Goal: Task Accomplishment & Management: Manage account settings

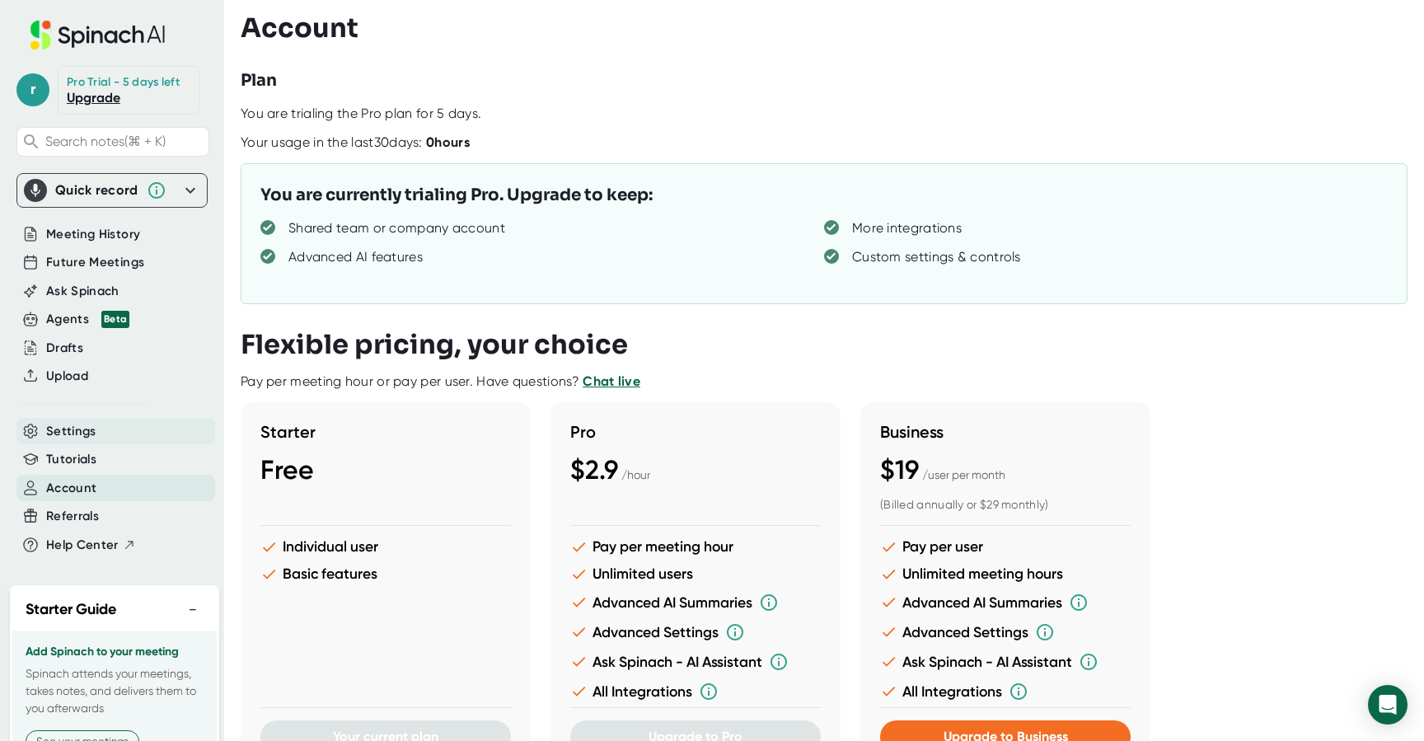
click at [70, 422] on span "Settings" at bounding box center [71, 431] width 50 height 19
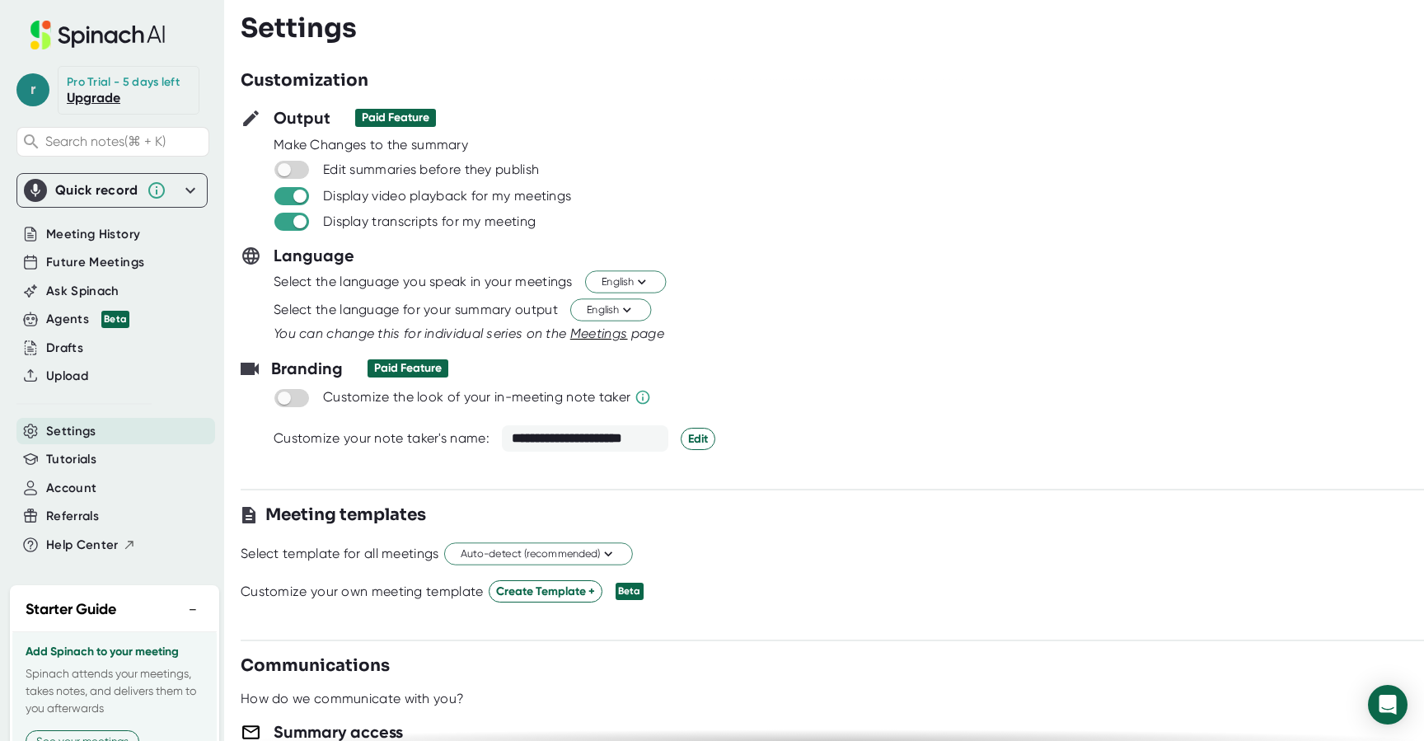
click at [41, 93] on span "r" at bounding box center [32, 89] width 33 height 33
click at [74, 199] on b "Logout" at bounding box center [71, 200] width 35 height 14
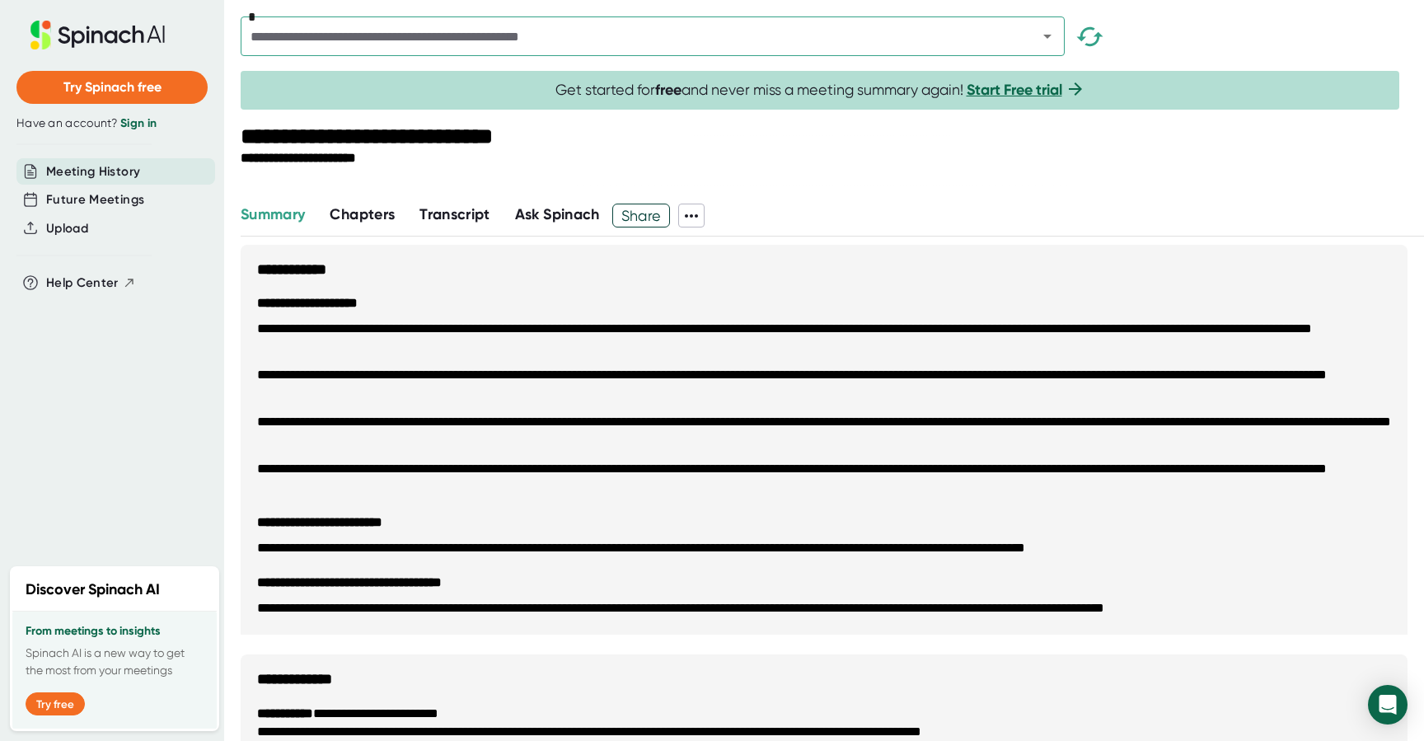
click at [429, 213] on span "Transcript" at bounding box center [454, 214] width 71 height 18
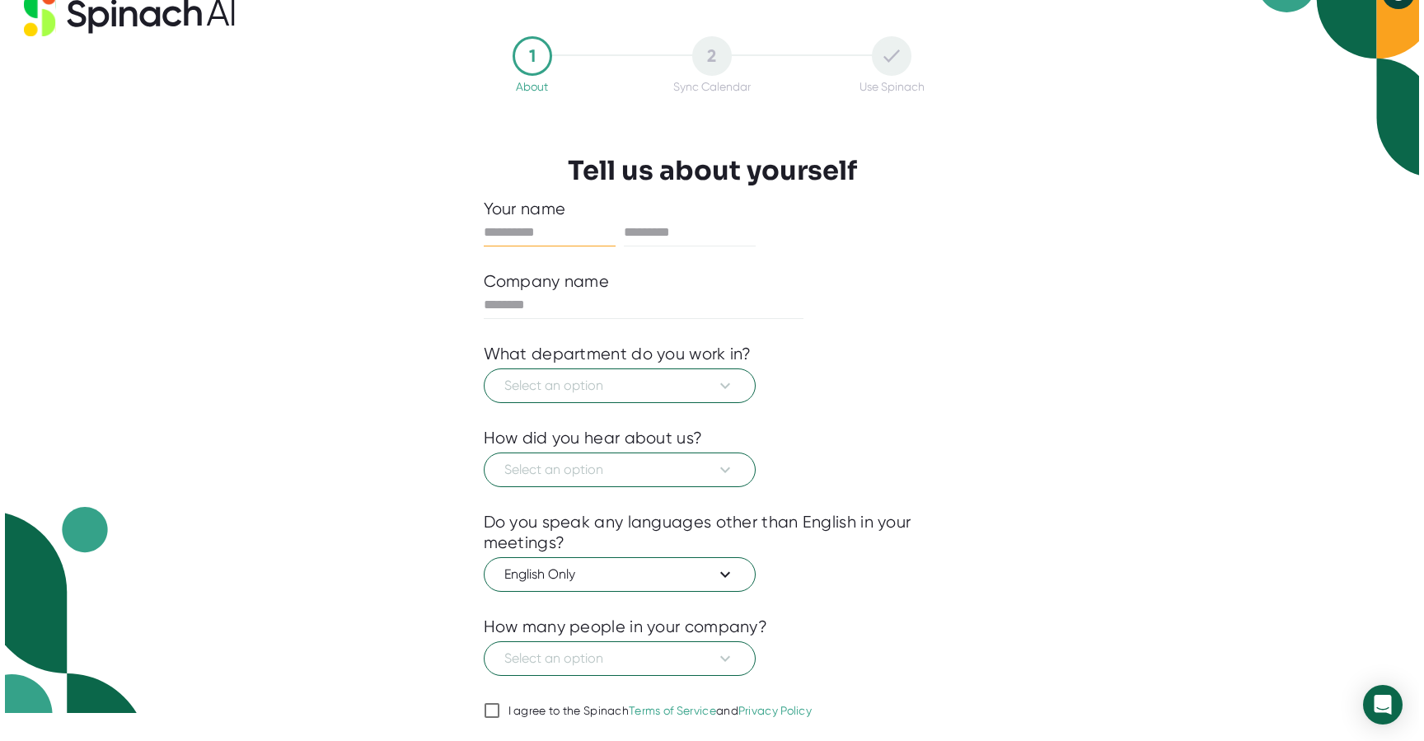
scroll to position [7, 0]
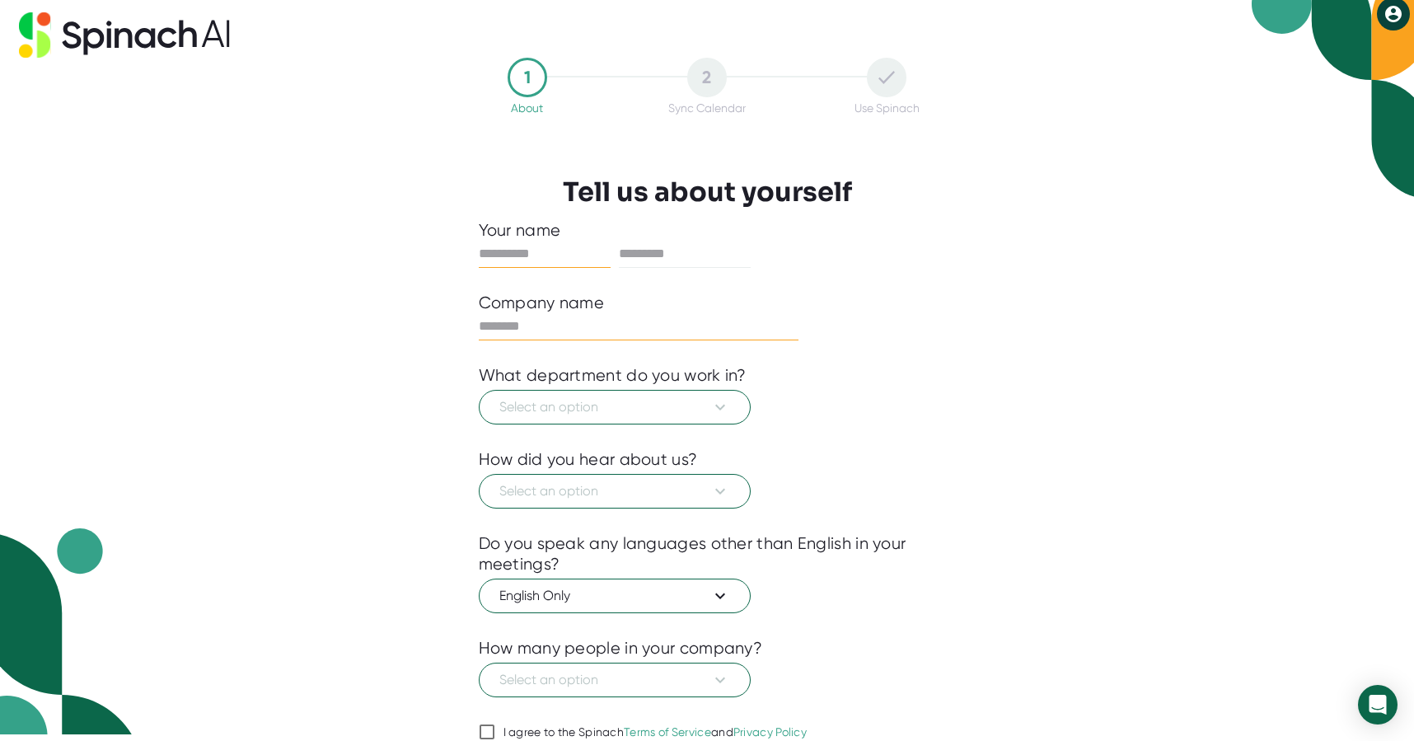
click at [592, 327] on input "text" at bounding box center [639, 326] width 320 height 26
click at [592, 409] on span "Select an option" at bounding box center [614, 407] width 231 height 20
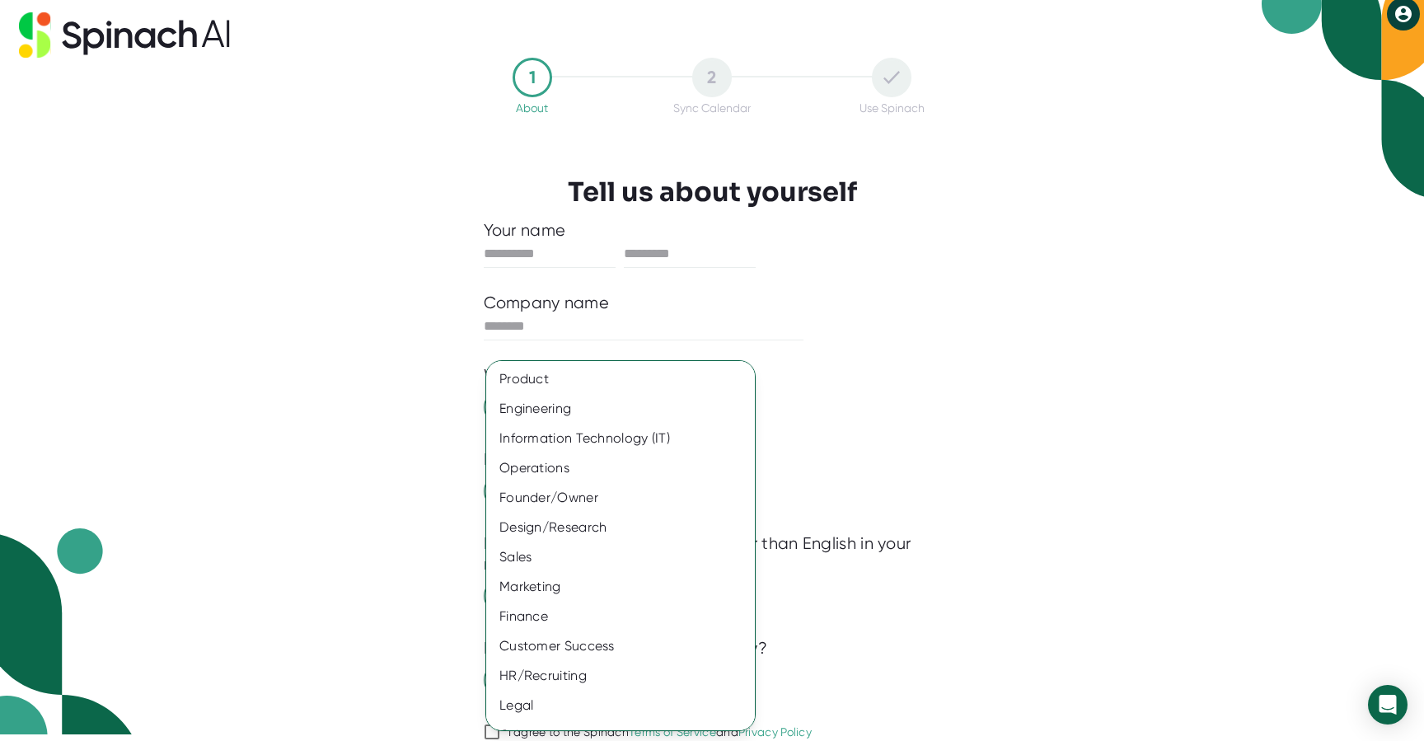
click at [504, 177] on div at bounding box center [712, 370] width 1424 height 741
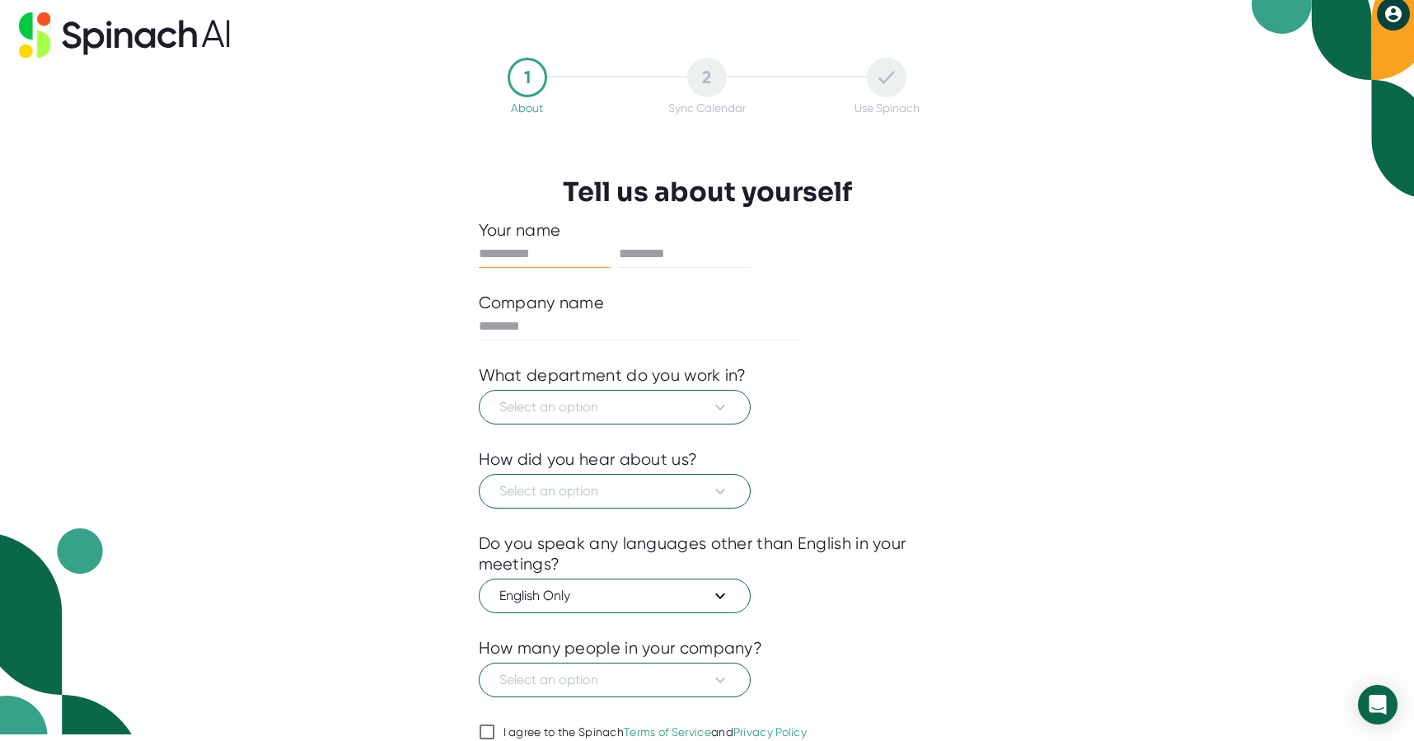
click at [576, 251] on input "text" at bounding box center [545, 254] width 132 height 26
type input "***"
click at [666, 256] on input "text" at bounding box center [685, 254] width 132 height 26
type input "******"
click at [562, 325] on input "text" at bounding box center [639, 326] width 320 height 26
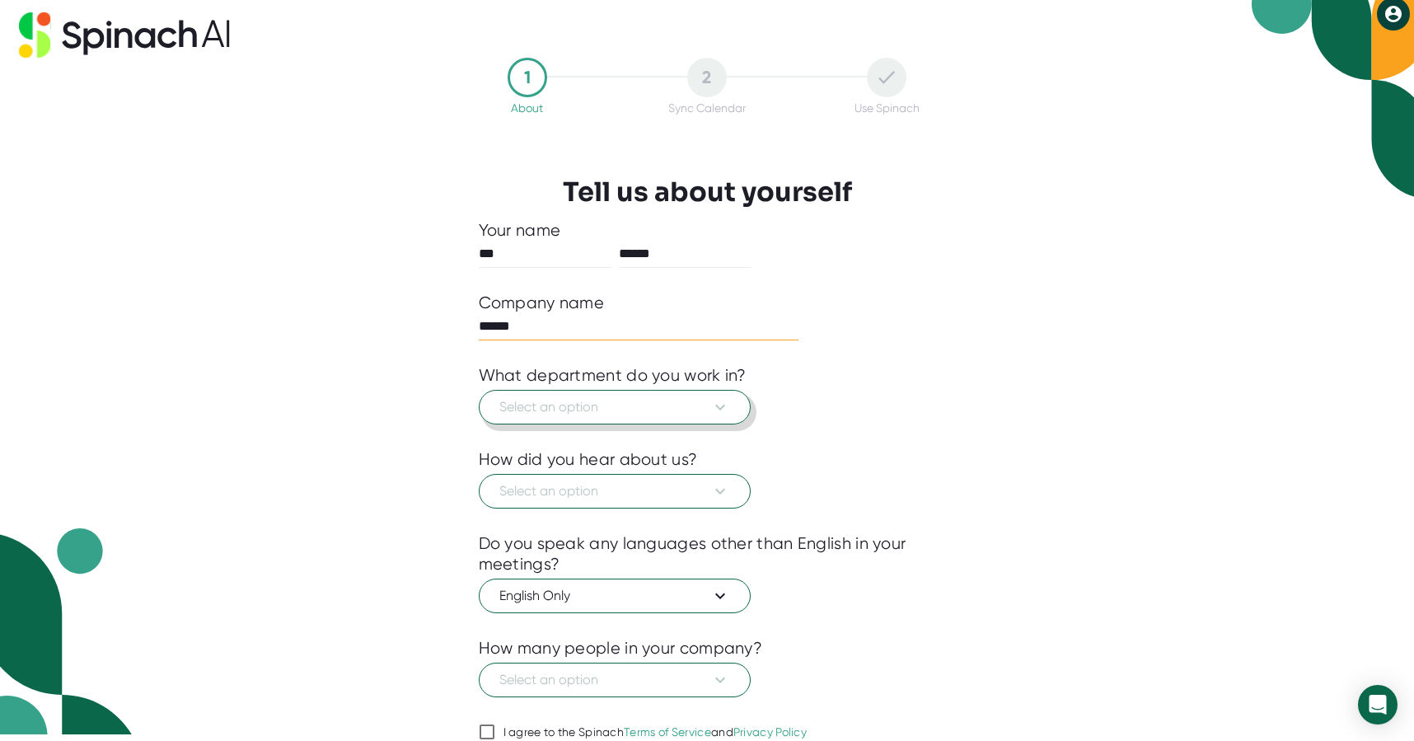
type input "******"
click at [553, 406] on span "Select an option" at bounding box center [614, 407] width 231 height 20
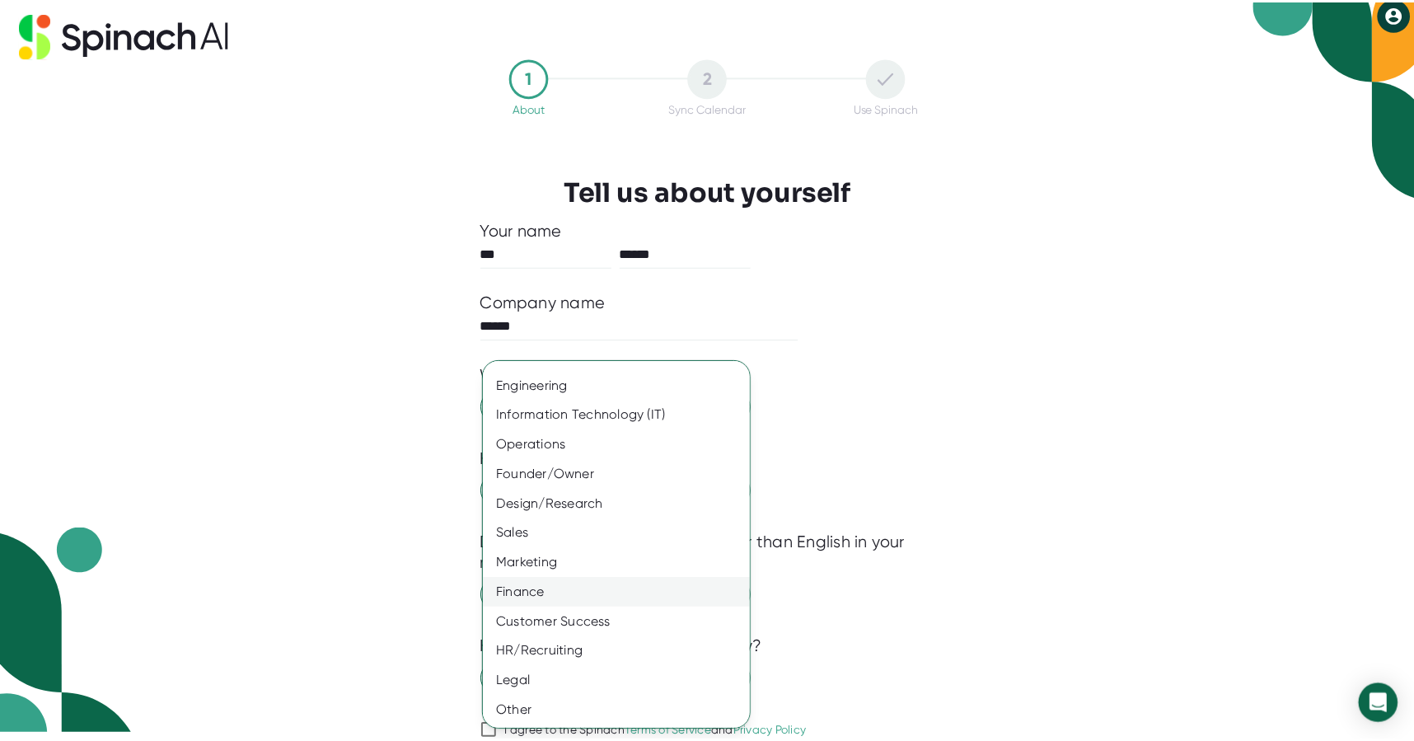
scroll to position [0, 0]
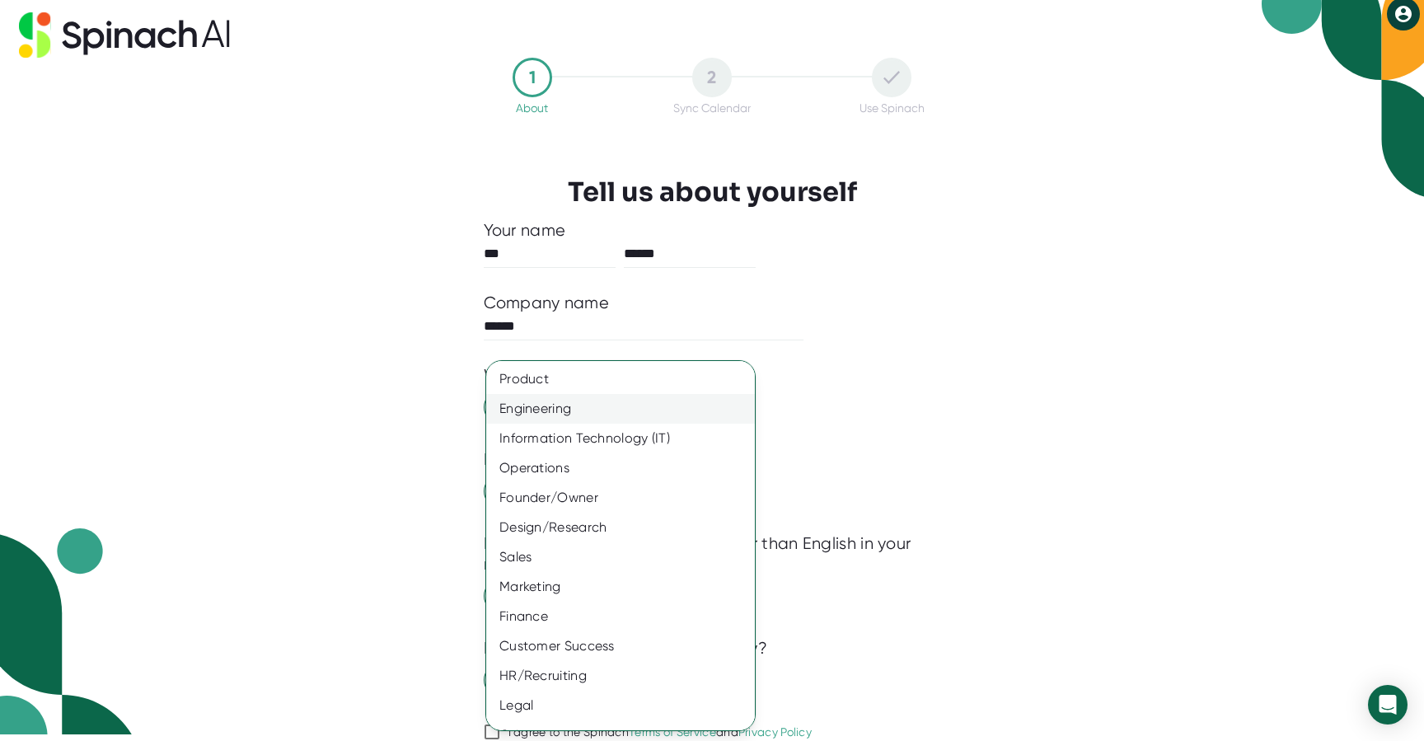
click at [517, 418] on div "Engineering" at bounding box center [620, 409] width 269 height 30
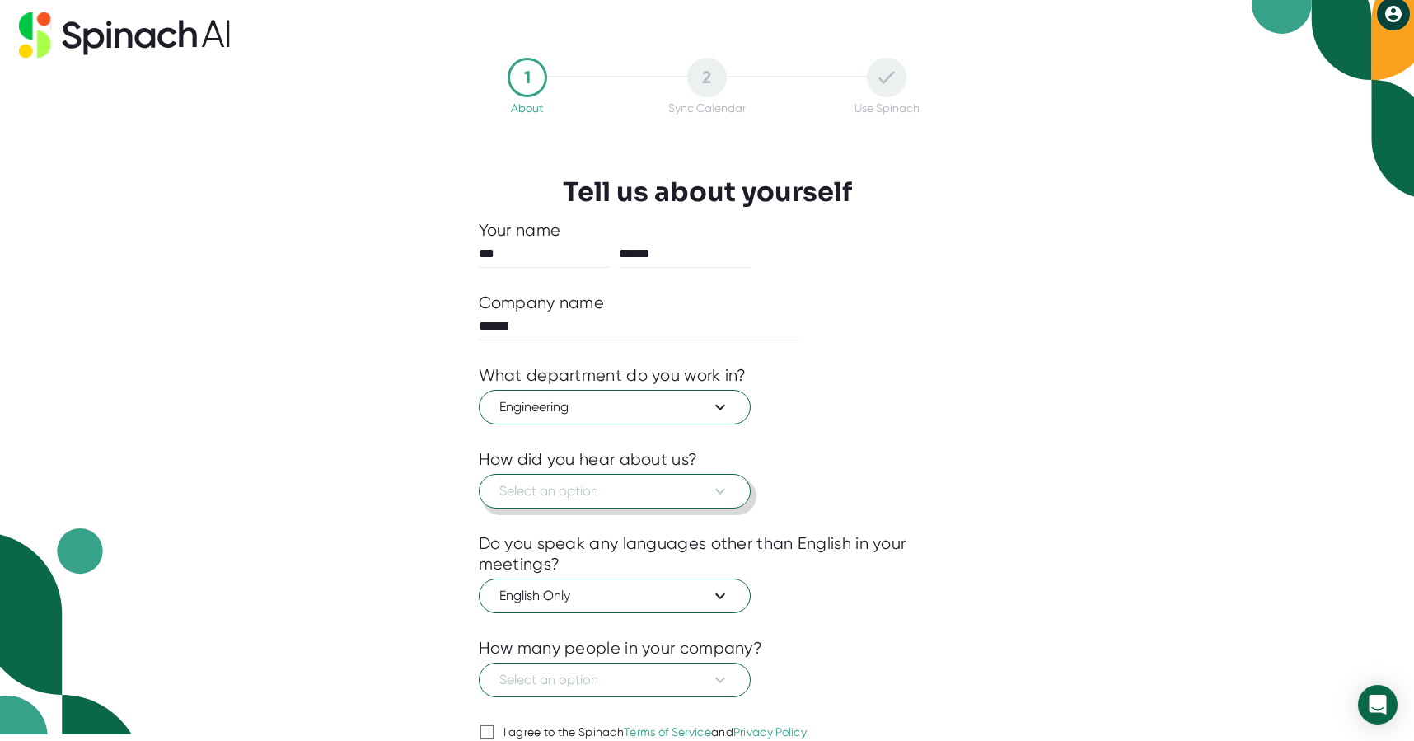
click at [575, 482] on span "Select an option" at bounding box center [614, 491] width 231 height 20
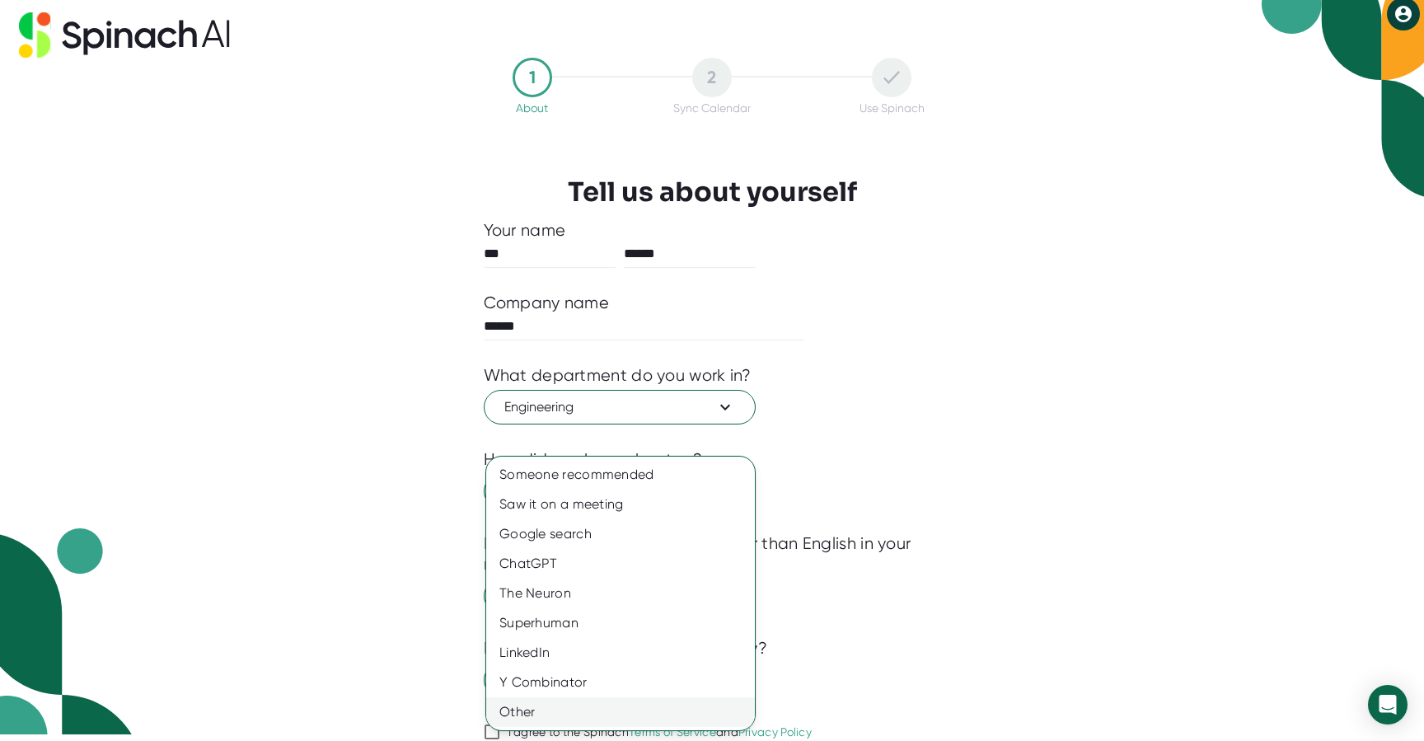
click at [562, 707] on div "Other" at bounding box center [620, 712] width 269 height 30
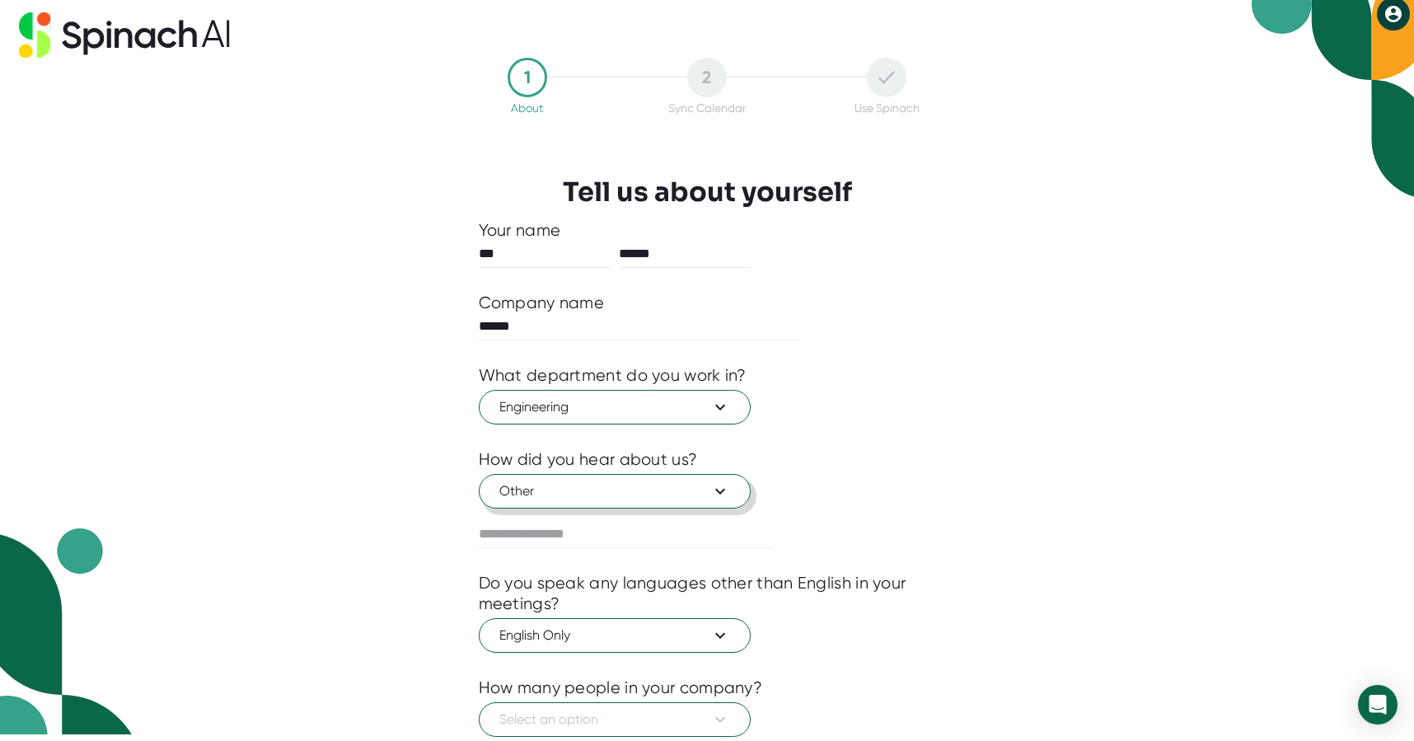
click at [543, 488] on span "Other" at bounding box center [614, 491] width 231 height 20
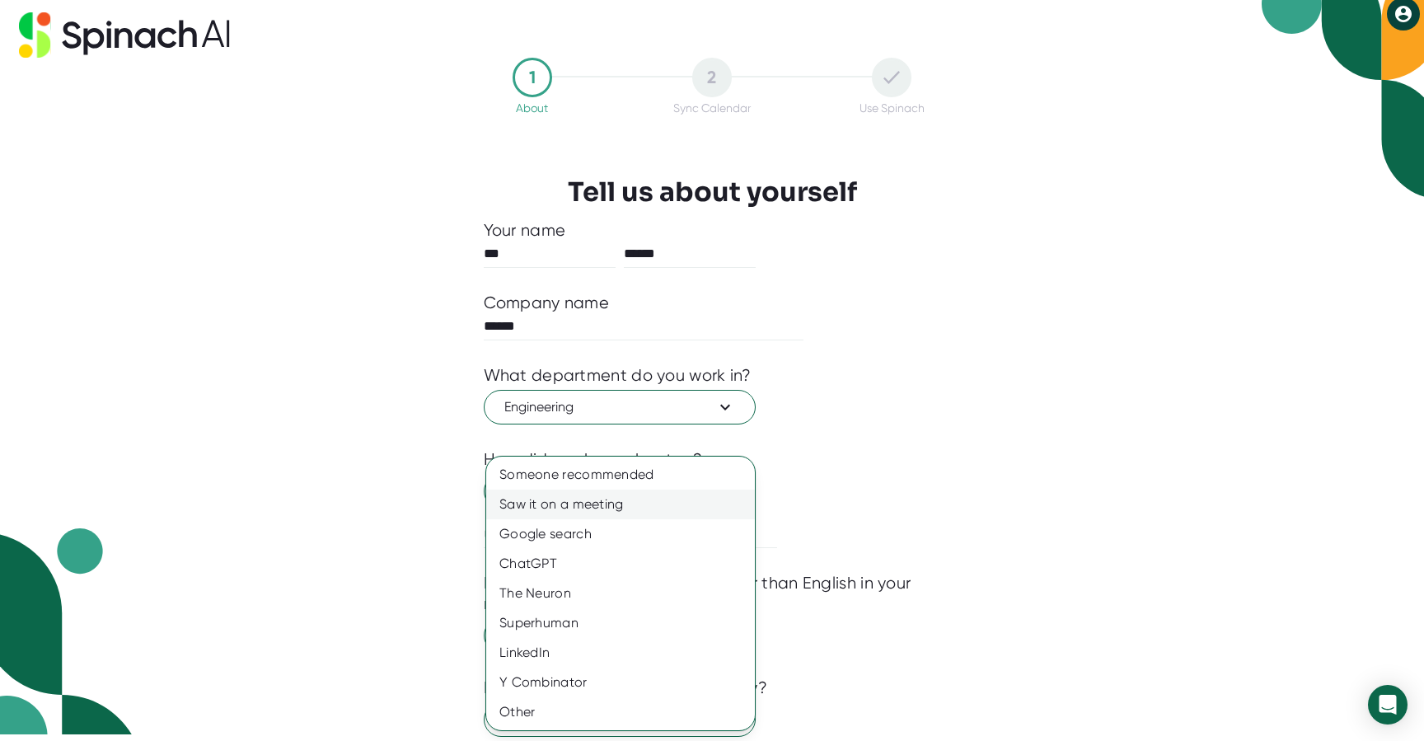
click at [522, 498] on div "Saw it on a meeting" at bounding box center [620, 504] width 269 height 30
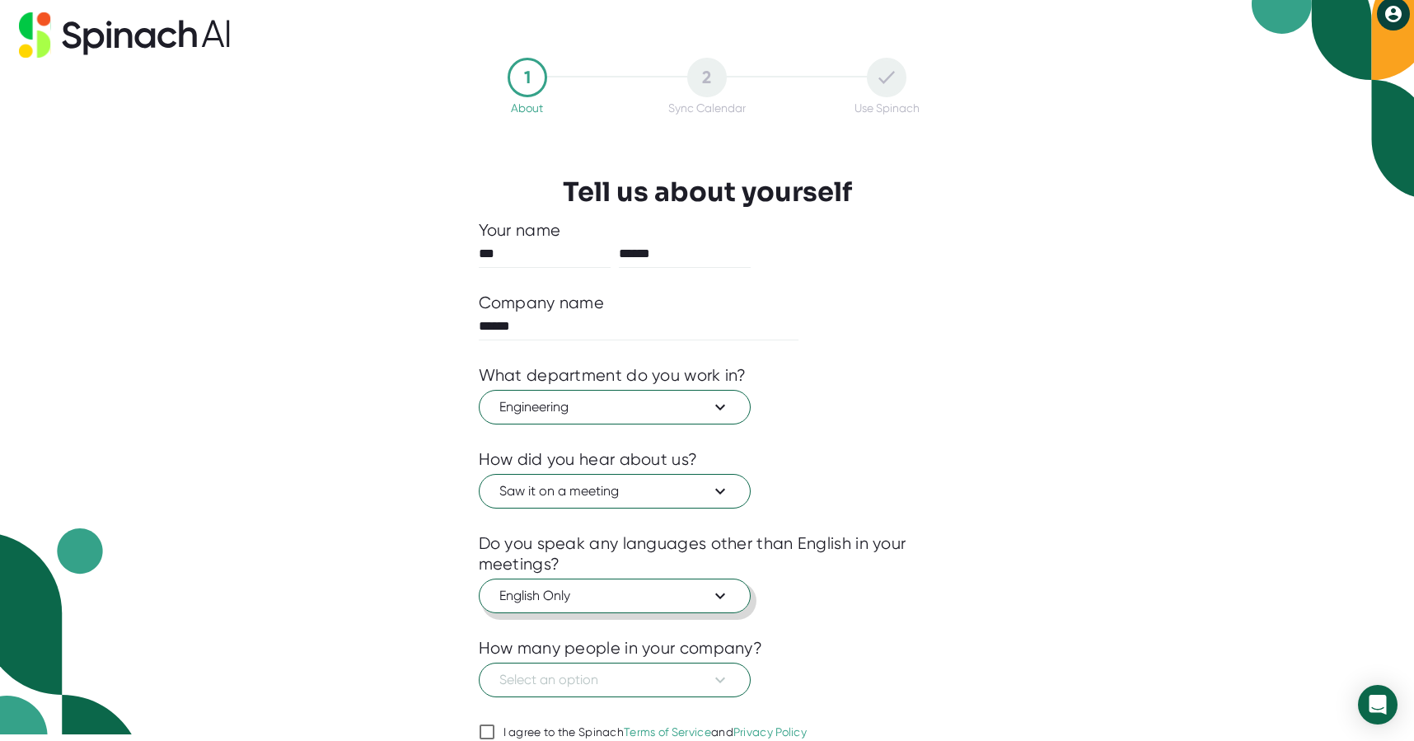
click at [543, 588] on span "English Only" at bounding box center [614, 596] width 231 height 20
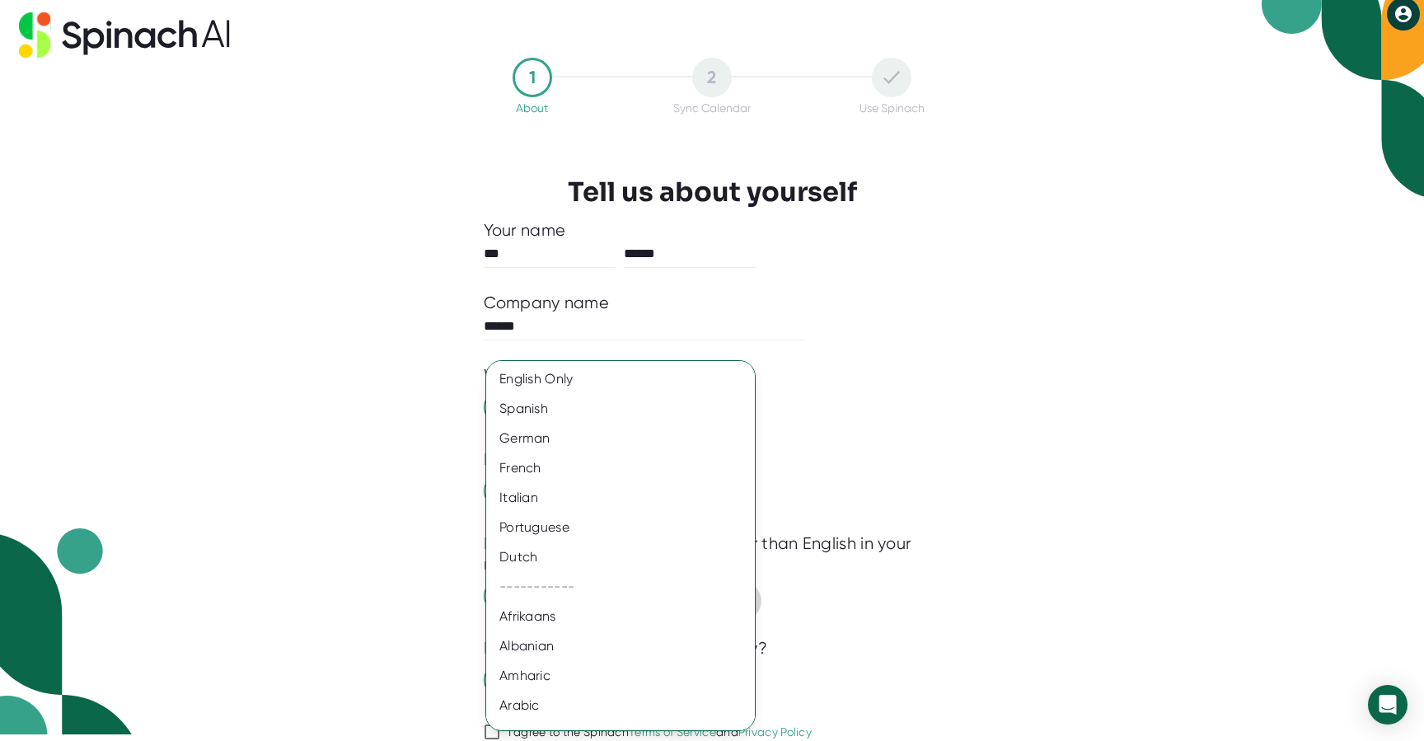
click at [543, 588] on div "-----------" at bounding box center [620, 587] width 269 height 30
click at [1029, 582] on div at bounding box center [712, 370] width 1424 height 741
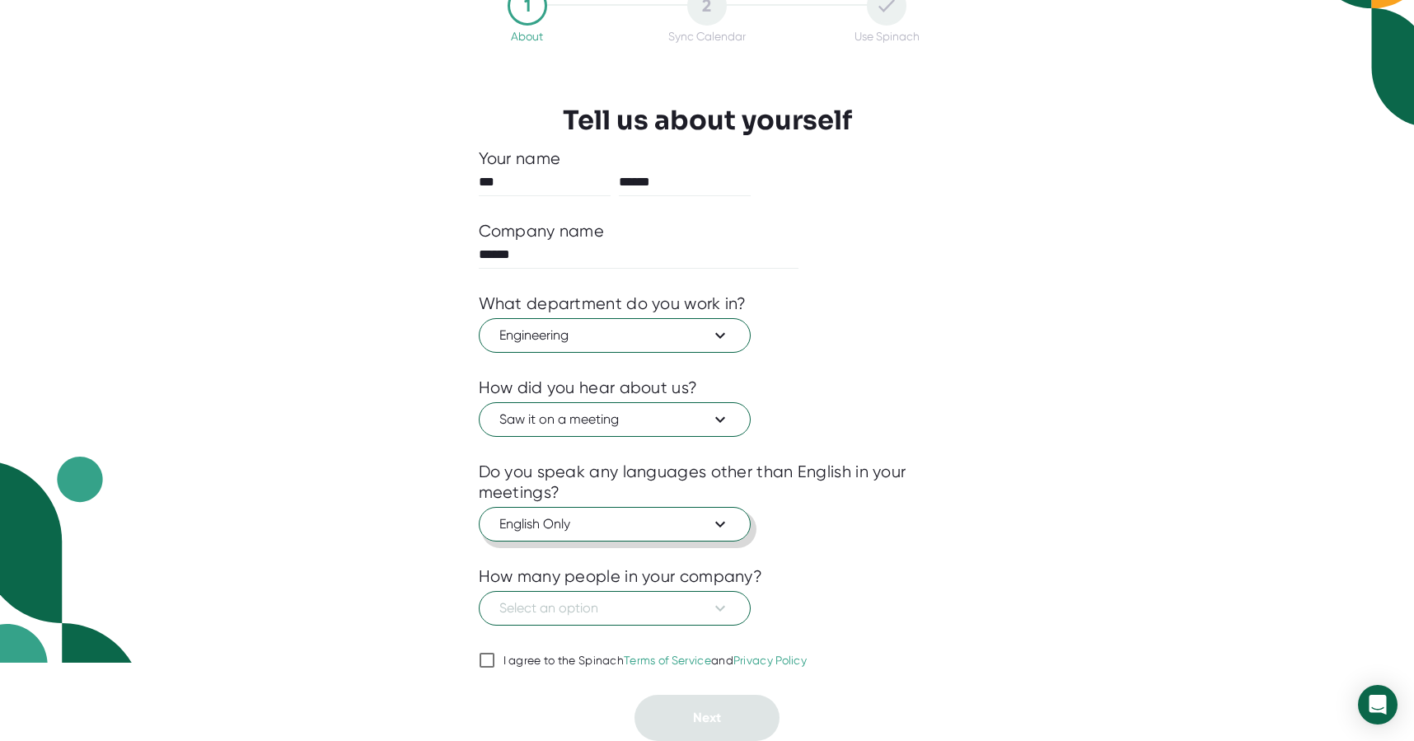
scroll to position [79, 0]
click at [573, 612] on span "Select an option" at bounding box center [614, 608] width 231 height 20
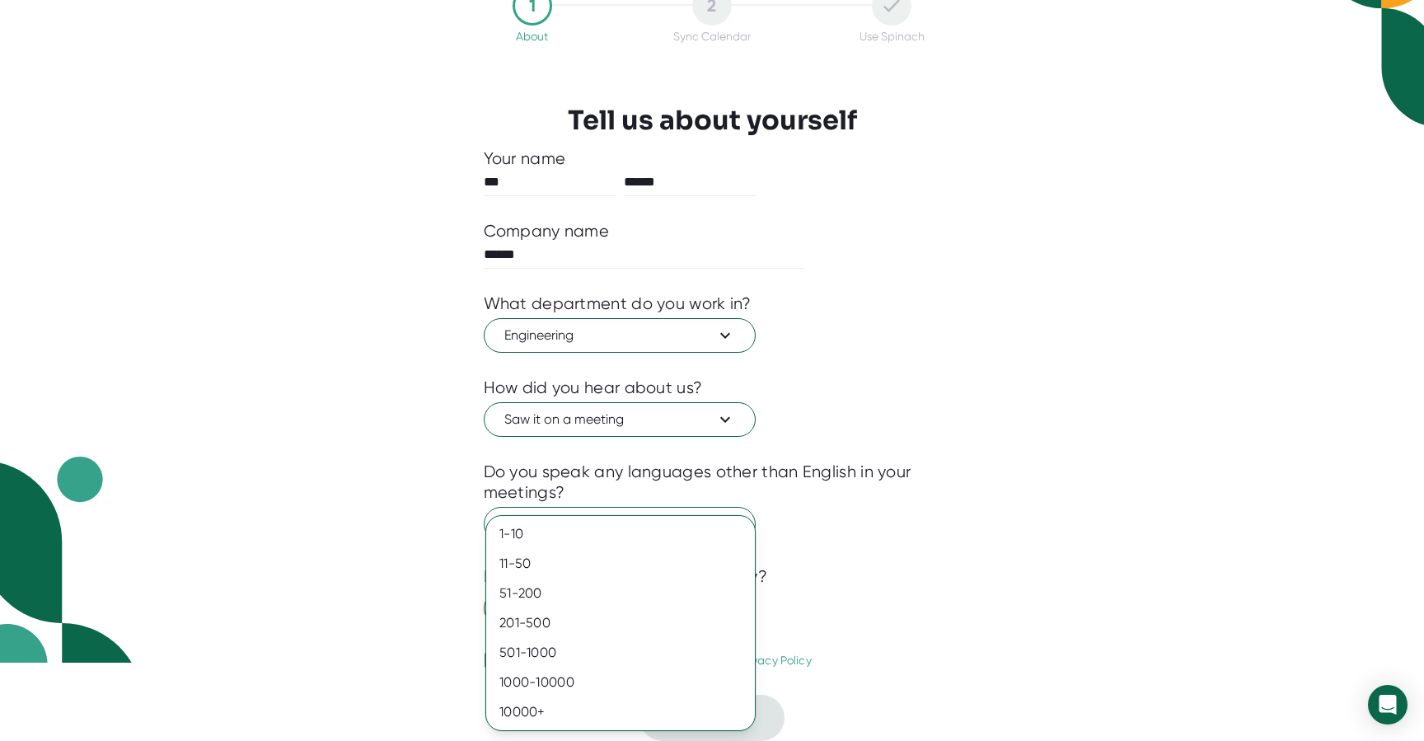
click at [936, 517] on div at bounding box center [712, 370] width 1424 height 741
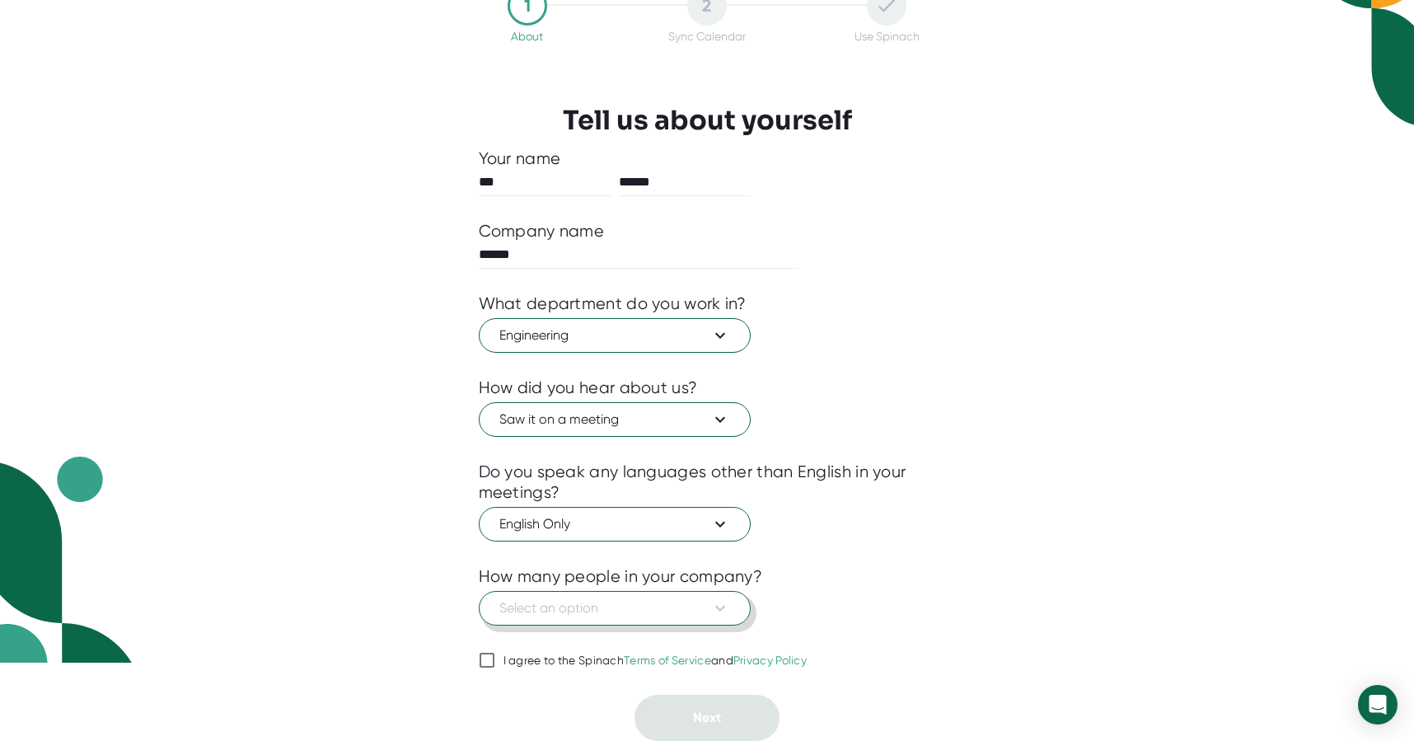
click at [613, 599] on span "Select an option" at bounding box center [614, 608] width 231 height 20
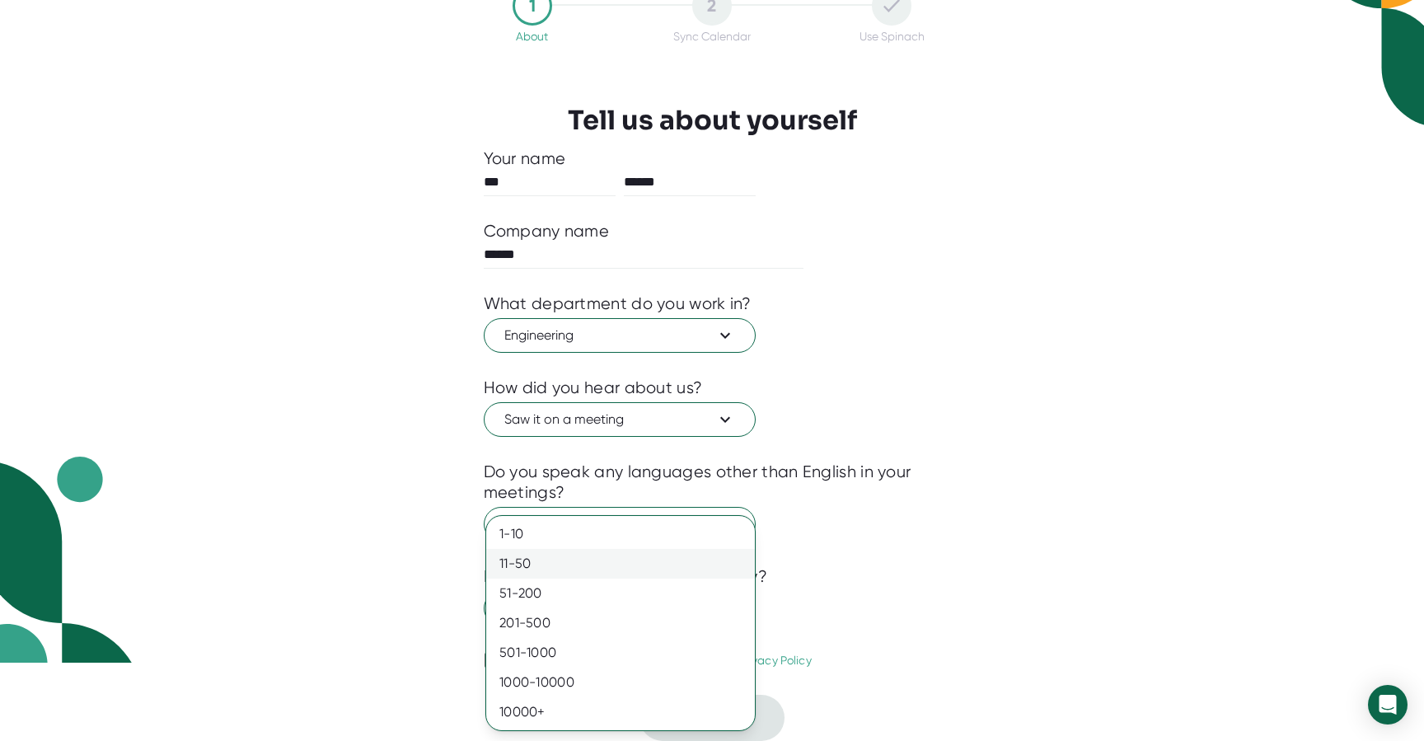
click at [570, 559] on div "11-50" at bounding box center [620, 564] width 269 height 30
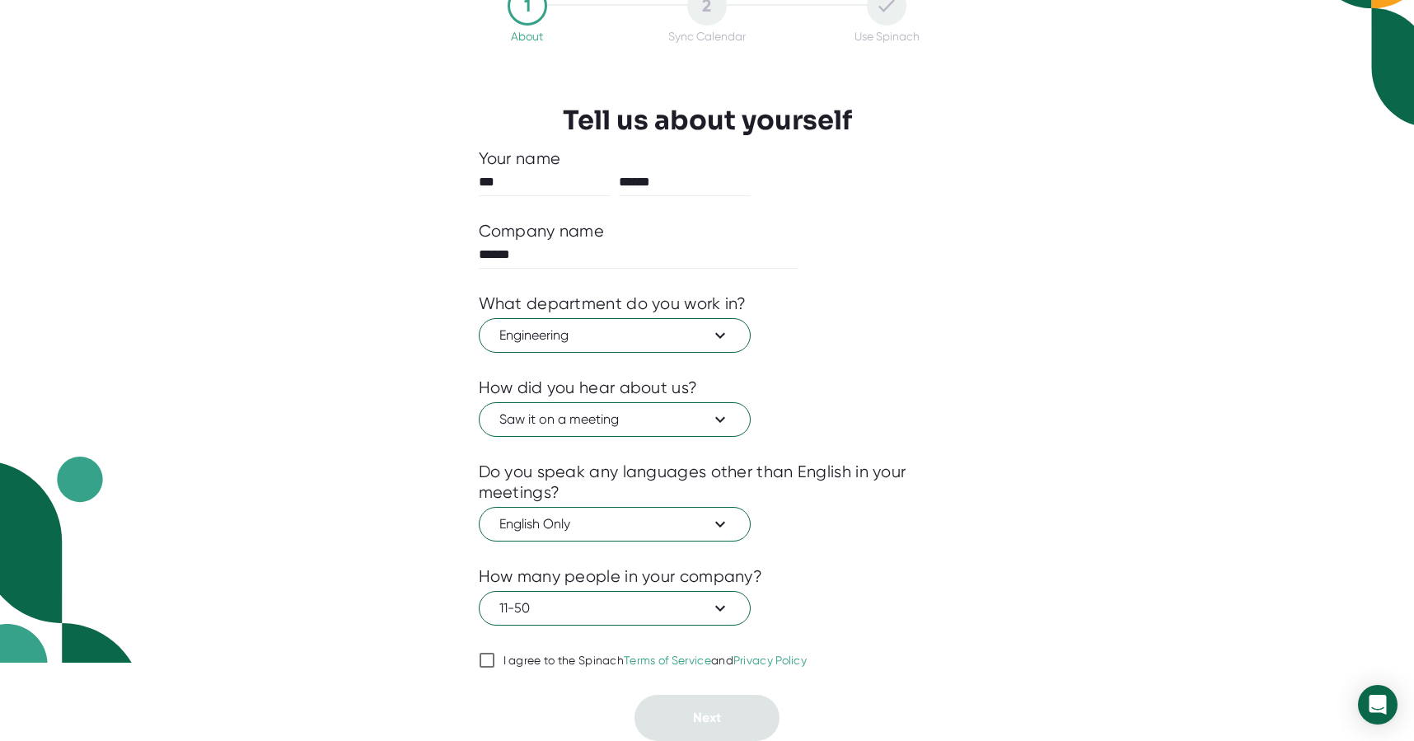
click at [485, 661] on input "I agree to the Spinach Terms of Service and Privacy Policy" at bounding box center [487, 660] width 16 height 20
checkbox input "true"
click at [733, 726] on button "Next" at bounding box center [706, 718] width 145 height 46
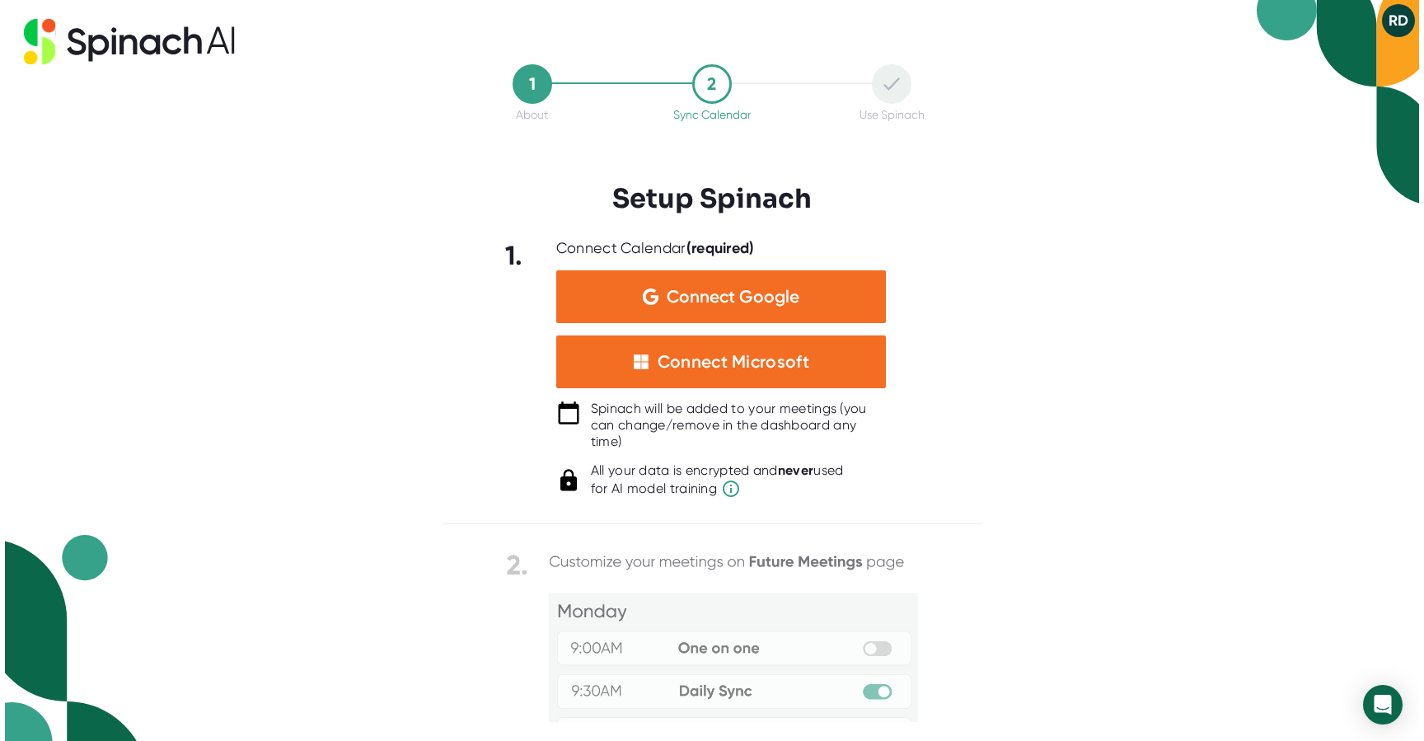
scroll to position [0, 0]
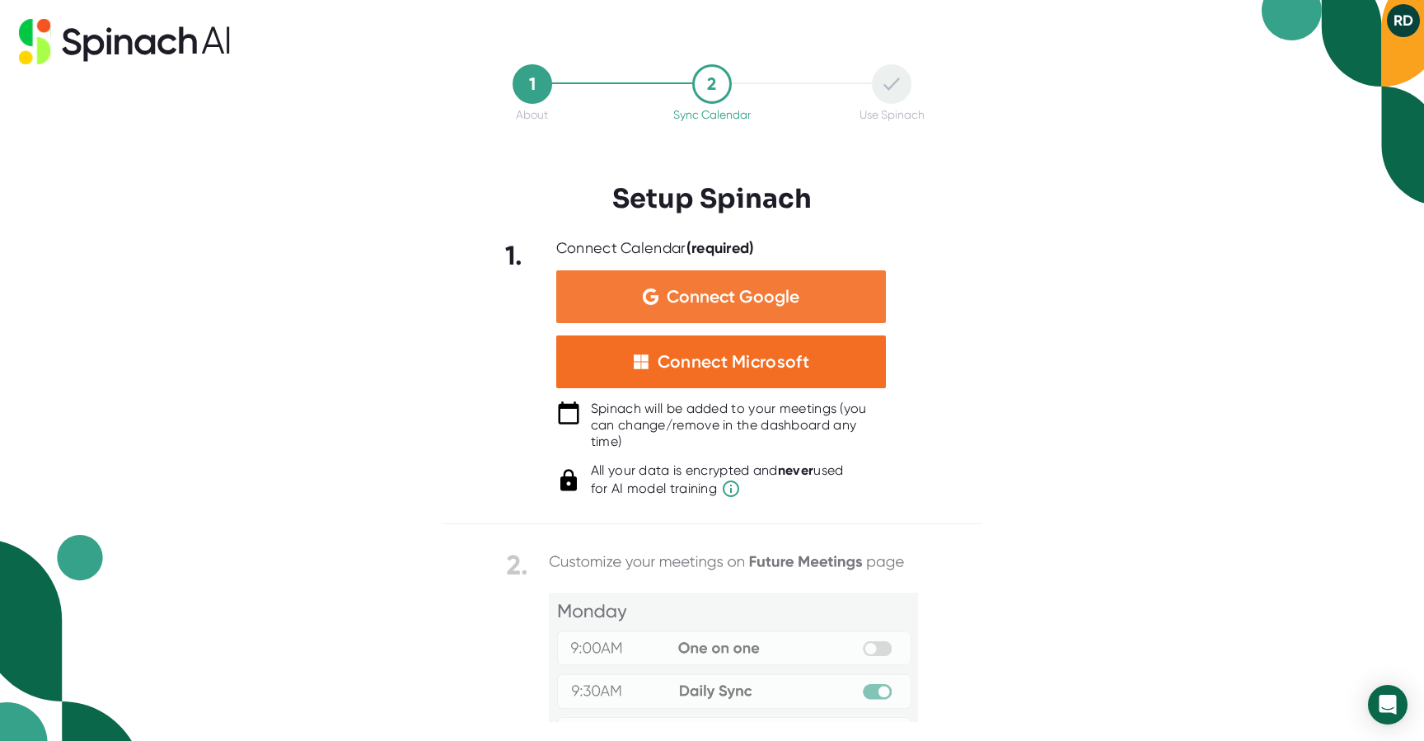
click at [706, 302] on span "Connect Google" at bounding box center [733, 296] width 133 height 16
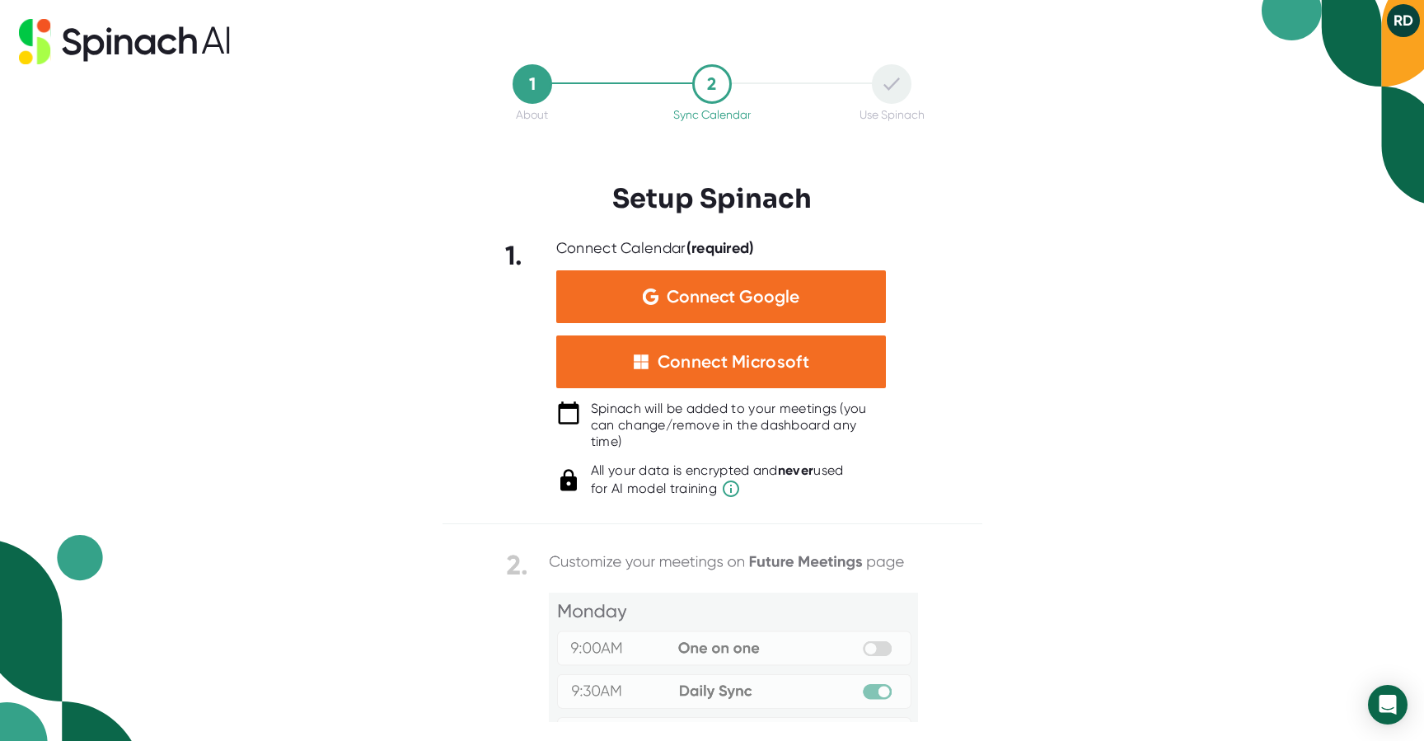
click at [1401, 9] on button "RD" at bounding box center [1403, 20] width 33 height 33
click at [1250, 115] on div at bounding box center [712, 370] width 1424 height 741
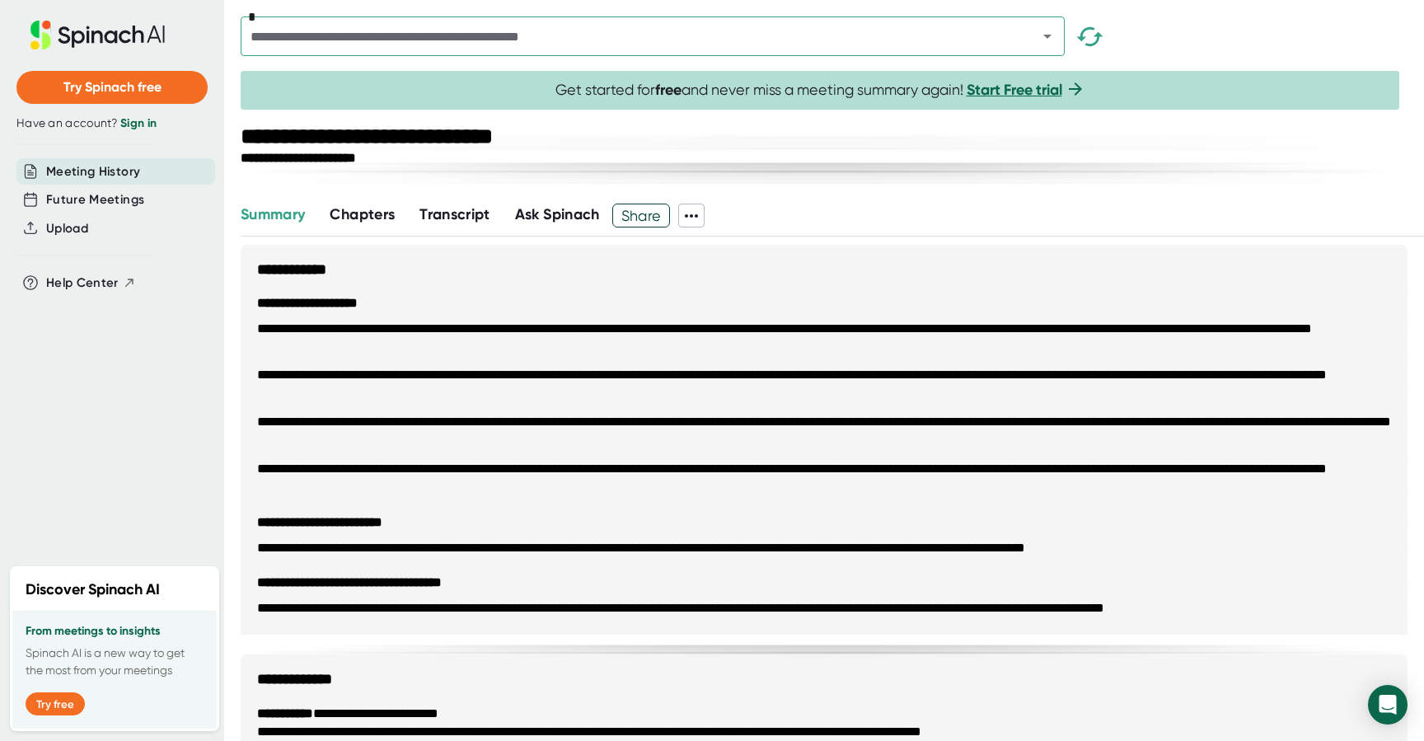
click at [439, 203] on button "Transcript" at bounding box center [454, 214] width 71 height 22
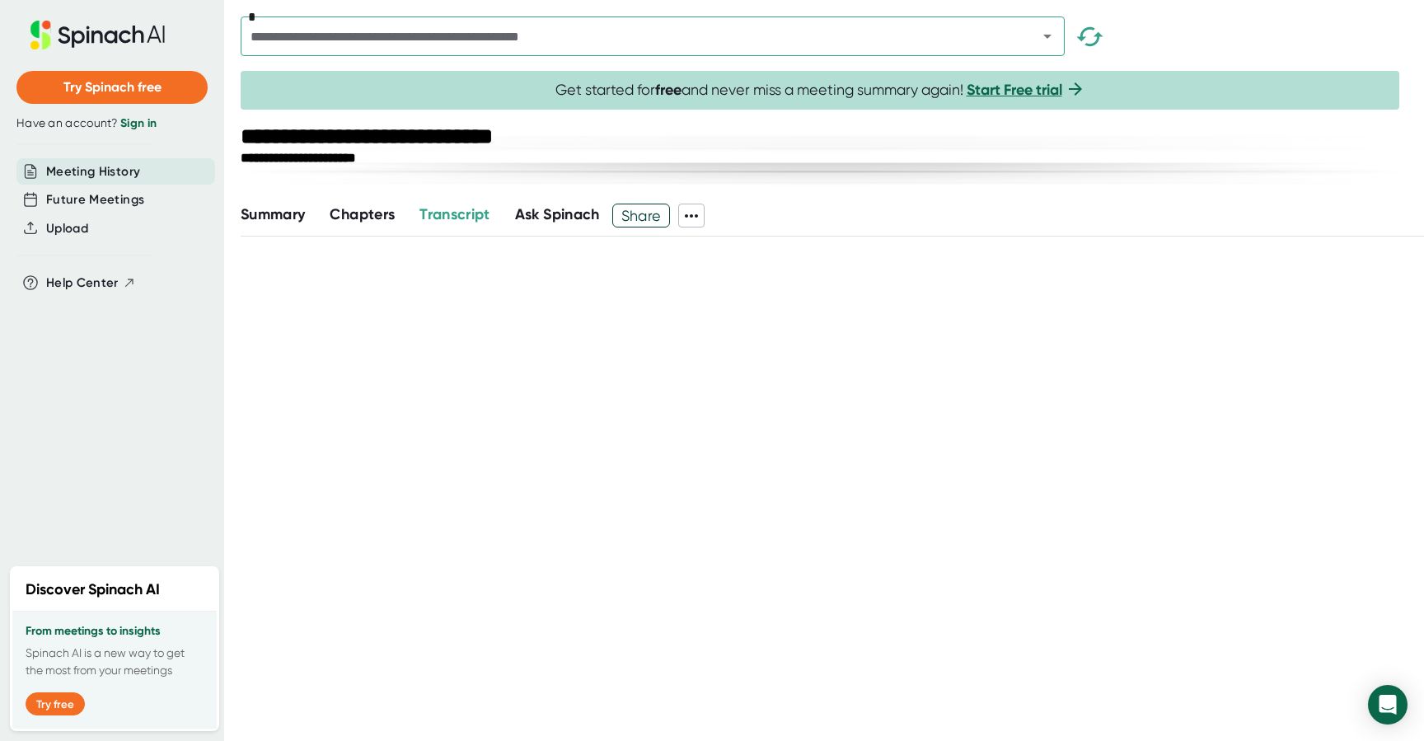
click at [692, 218] on icon at bounding box center [691, 216] width 20 height 20
click at [262, 215] on div at bounding box center [712, 370] width 1424 height 741
click at [504, 213] on div "Ask Spinach" at bounding box center [545, 214] width 110 height 22
click at [542, 213] on span "Ask Spinach" at bounding box center [557, 214] width 85 height 18
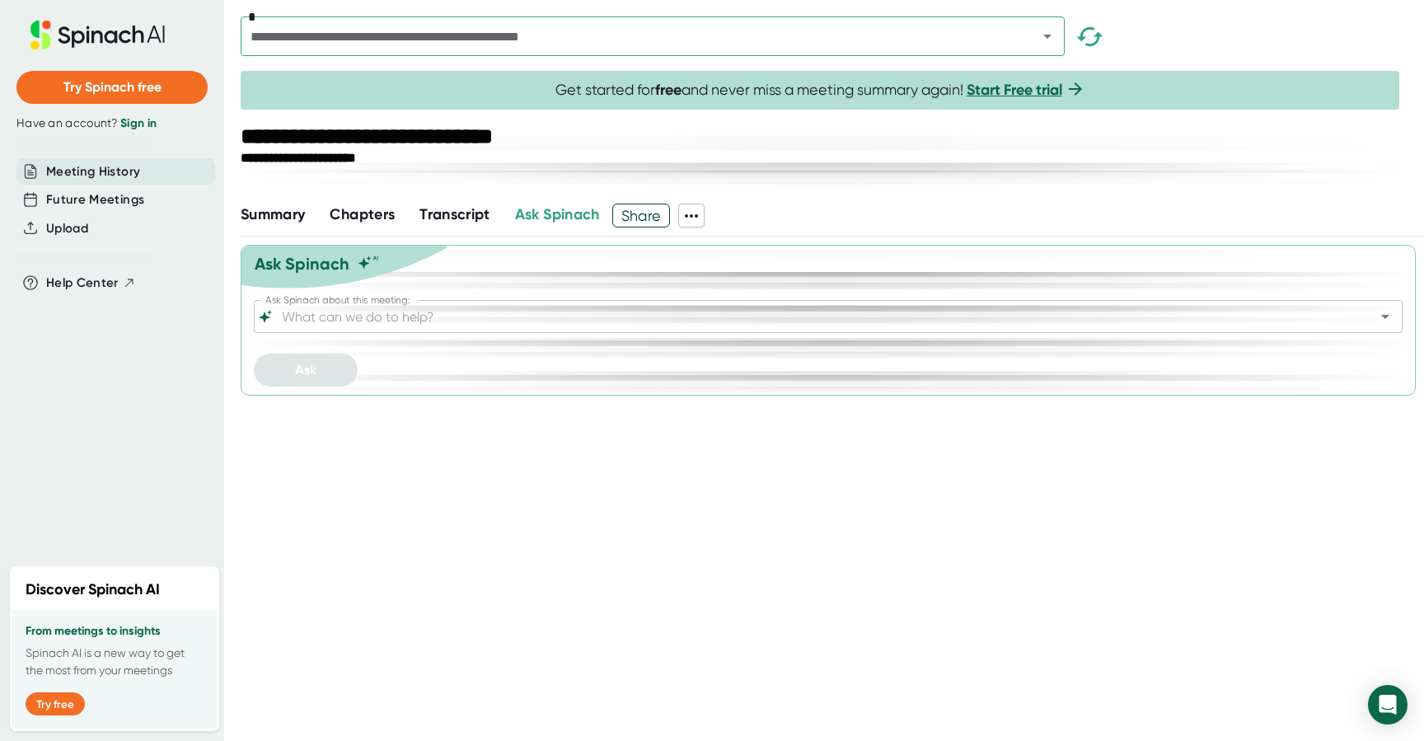
click at [508, 317] on input "Ask Spinach about this meeting:" at bounding box center [813, 316] width 1070 height 23
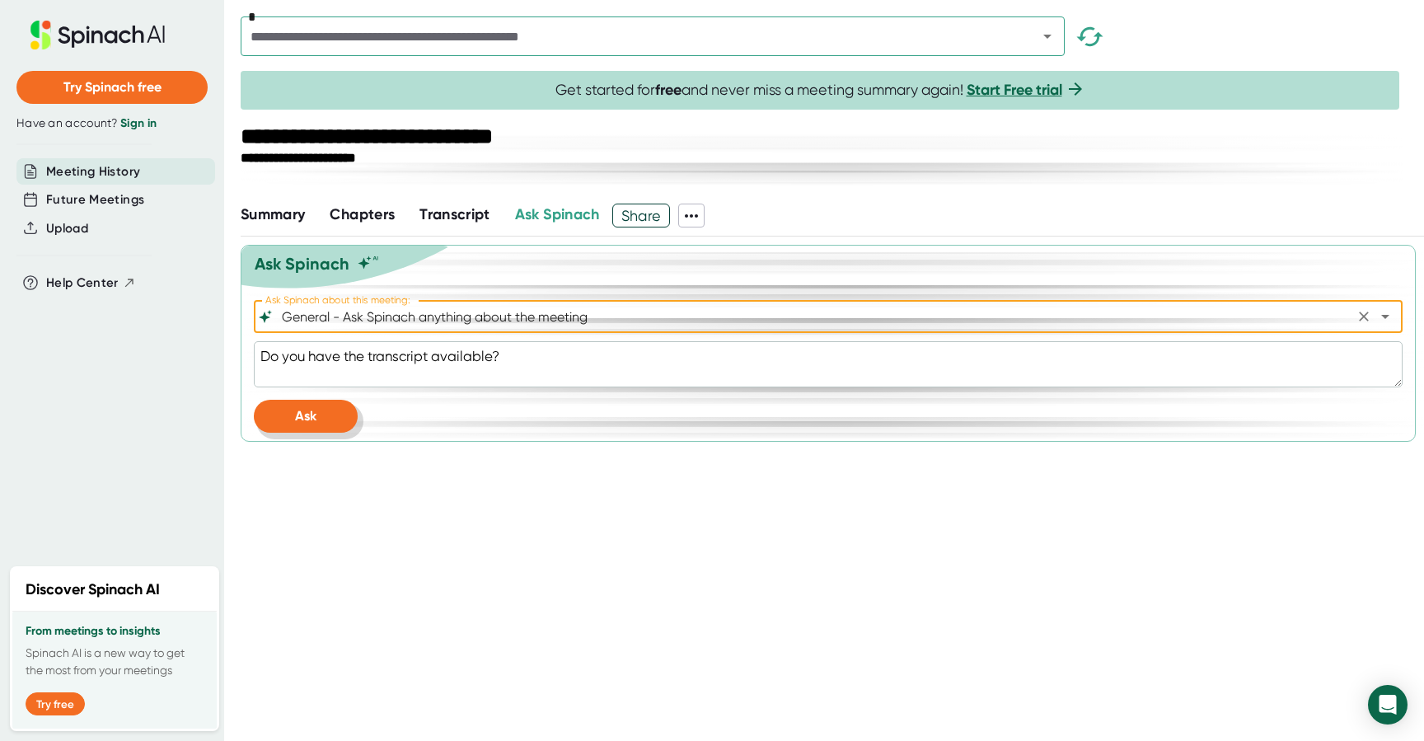
type input "General - Ask Spinach anything about the meeting"
click at [298, 426] on button "Ask" at bounding box center [306, 416] width 104 height 33
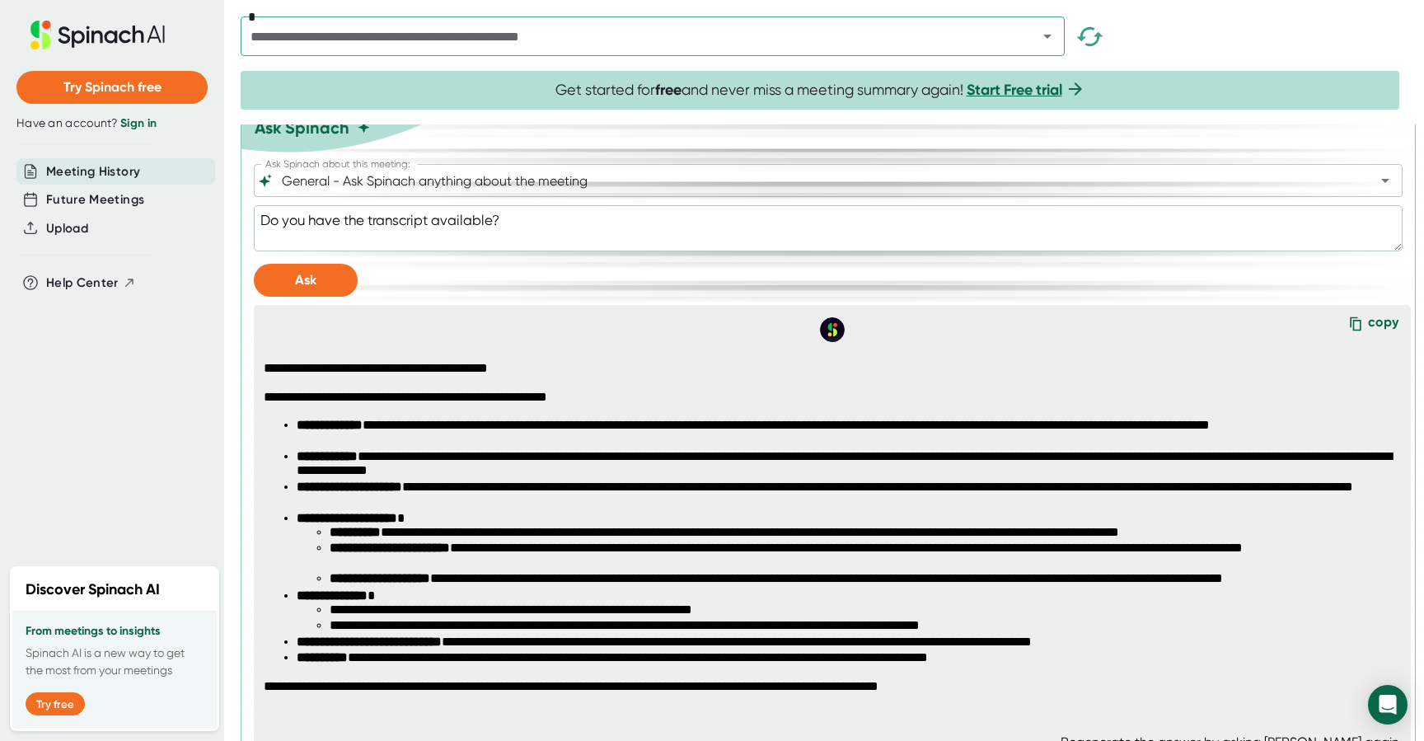
scroll to position [170, 0]
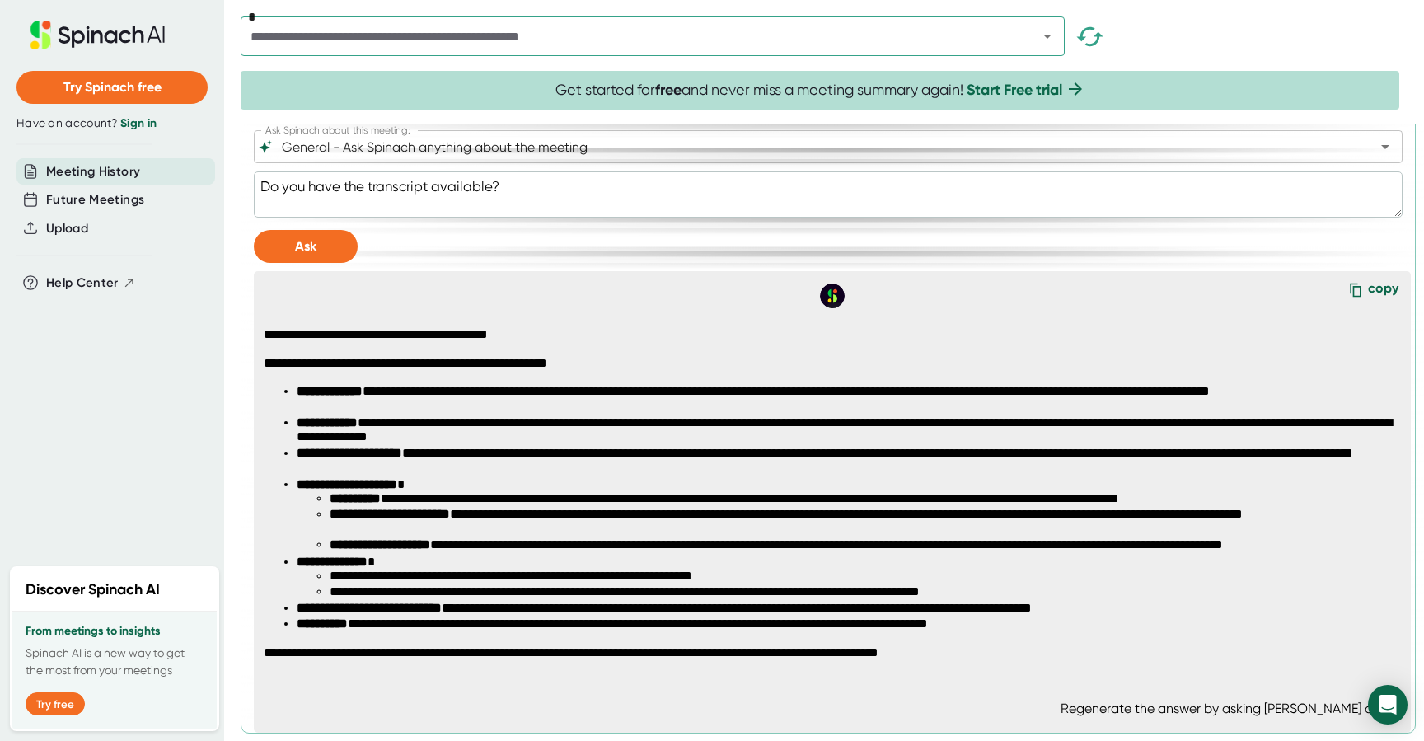
type textarea "x"
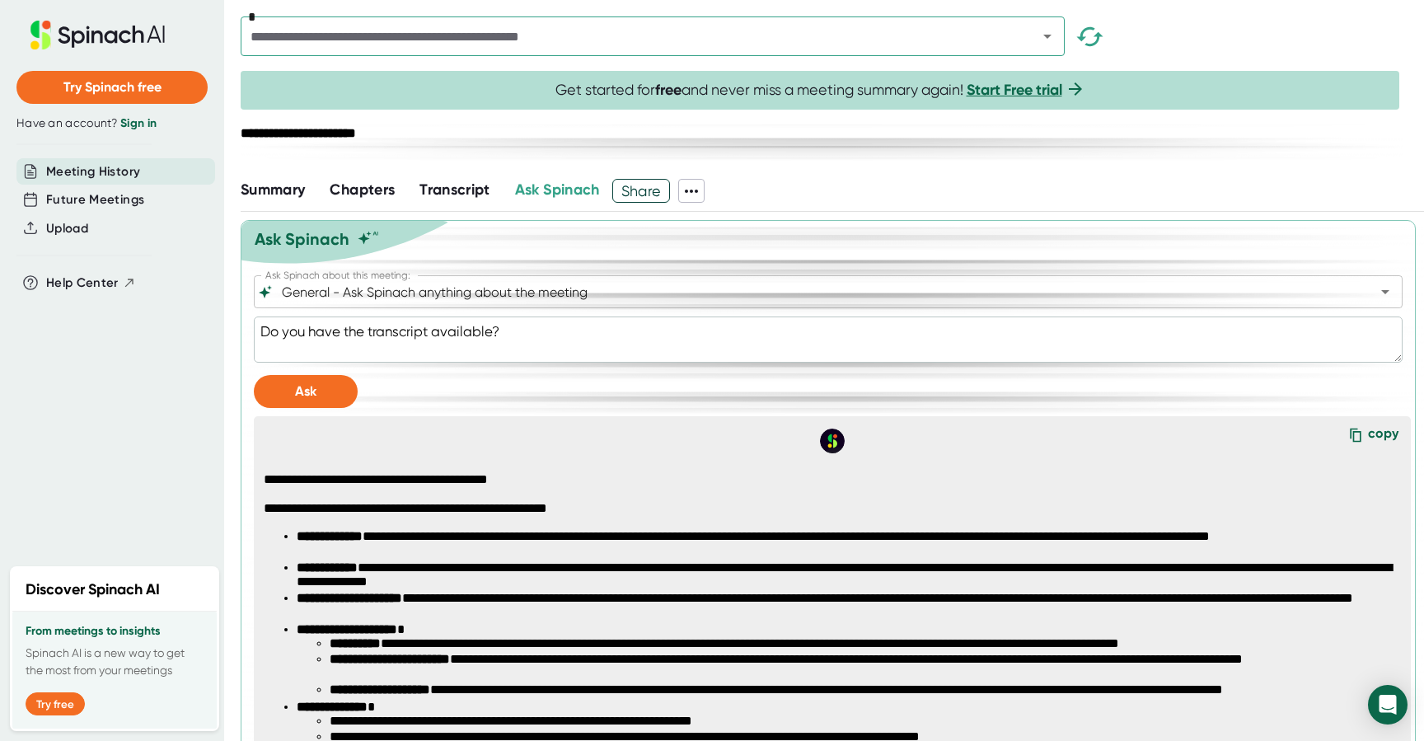
scroll to position [0, 0]
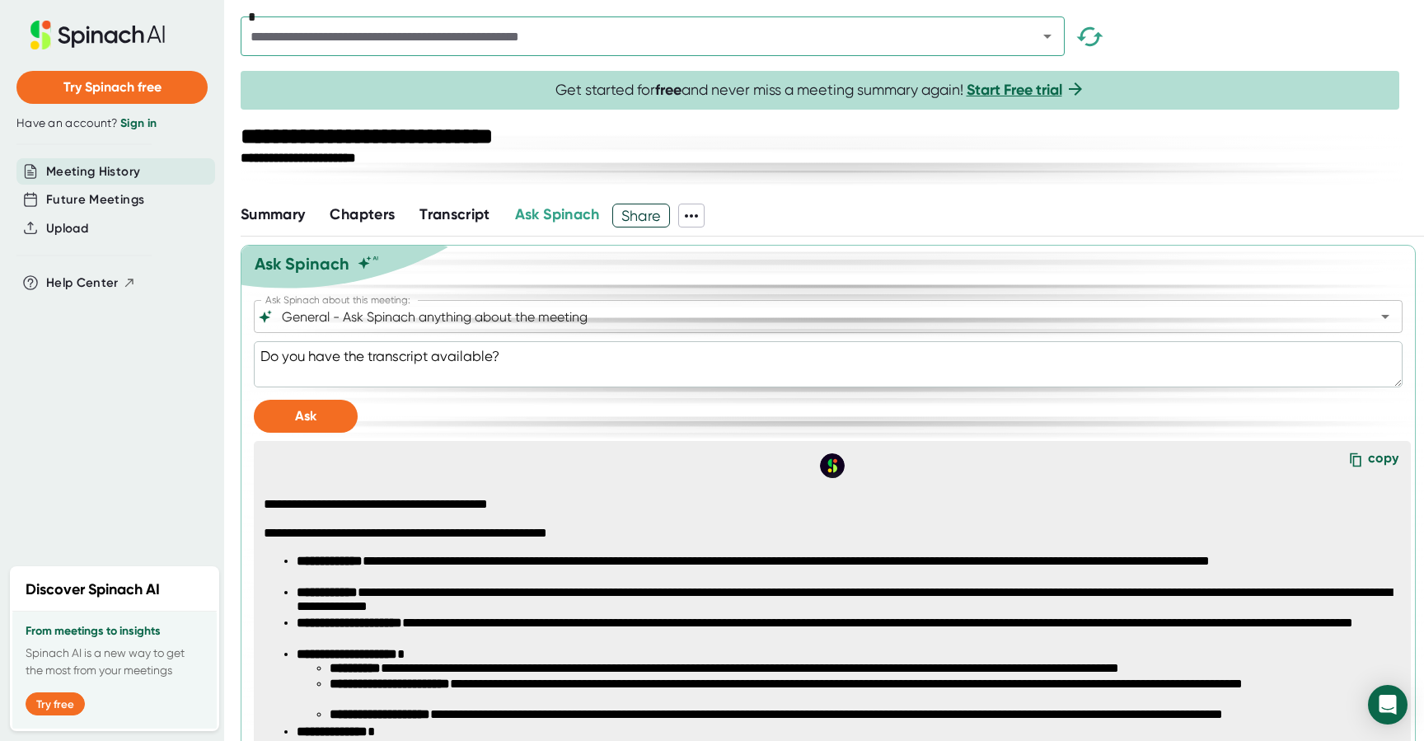
click at [277, 217] on span "Summary" at bounding box center [273, 214] width 64 height 18
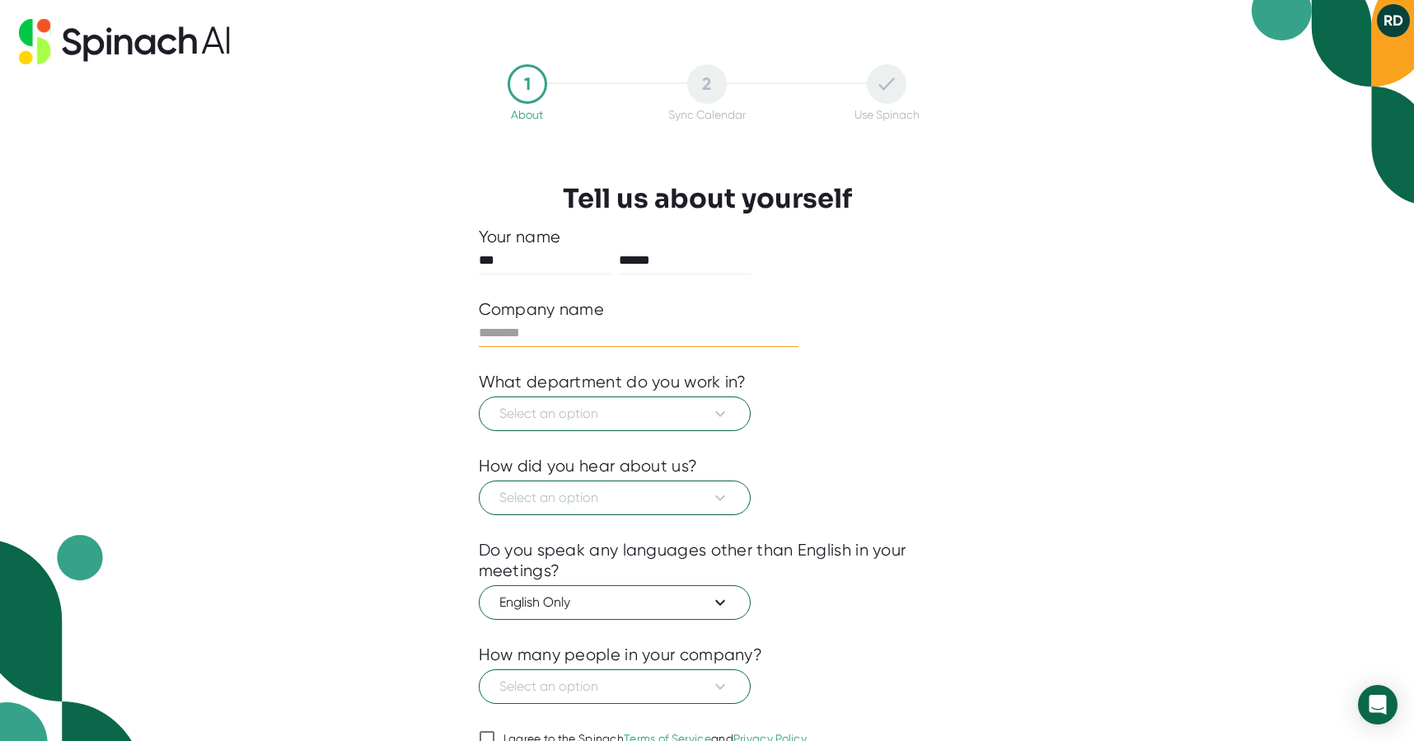
click at [625, 327] on input "text" at bounding box center [639, 333] width 320 height 26
type input "******"
click at [631, 417] on span "Select an option" at bounding box center [614, 414] width 231 height 20
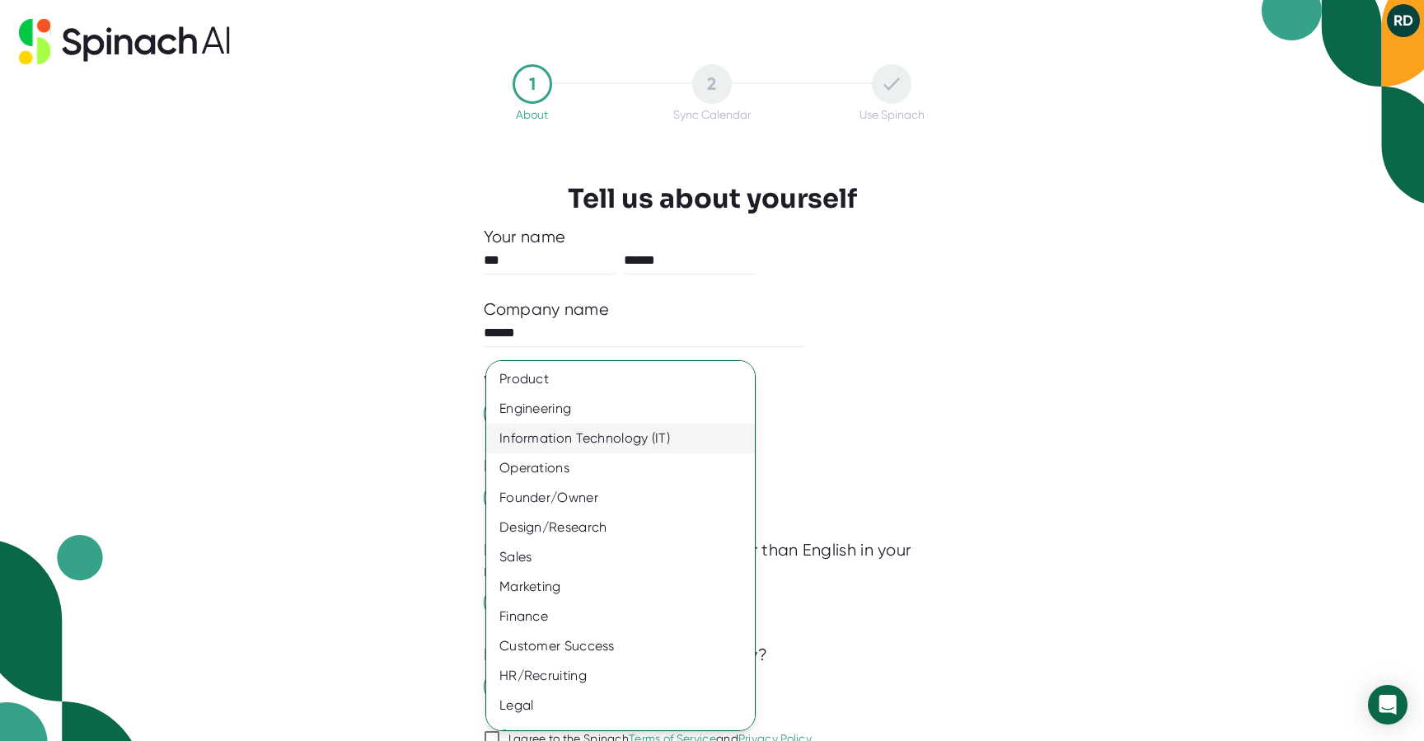
click at [601, 444] on div "Information Technology (IT)" at bounding box center [620, 438] width 269 height 30
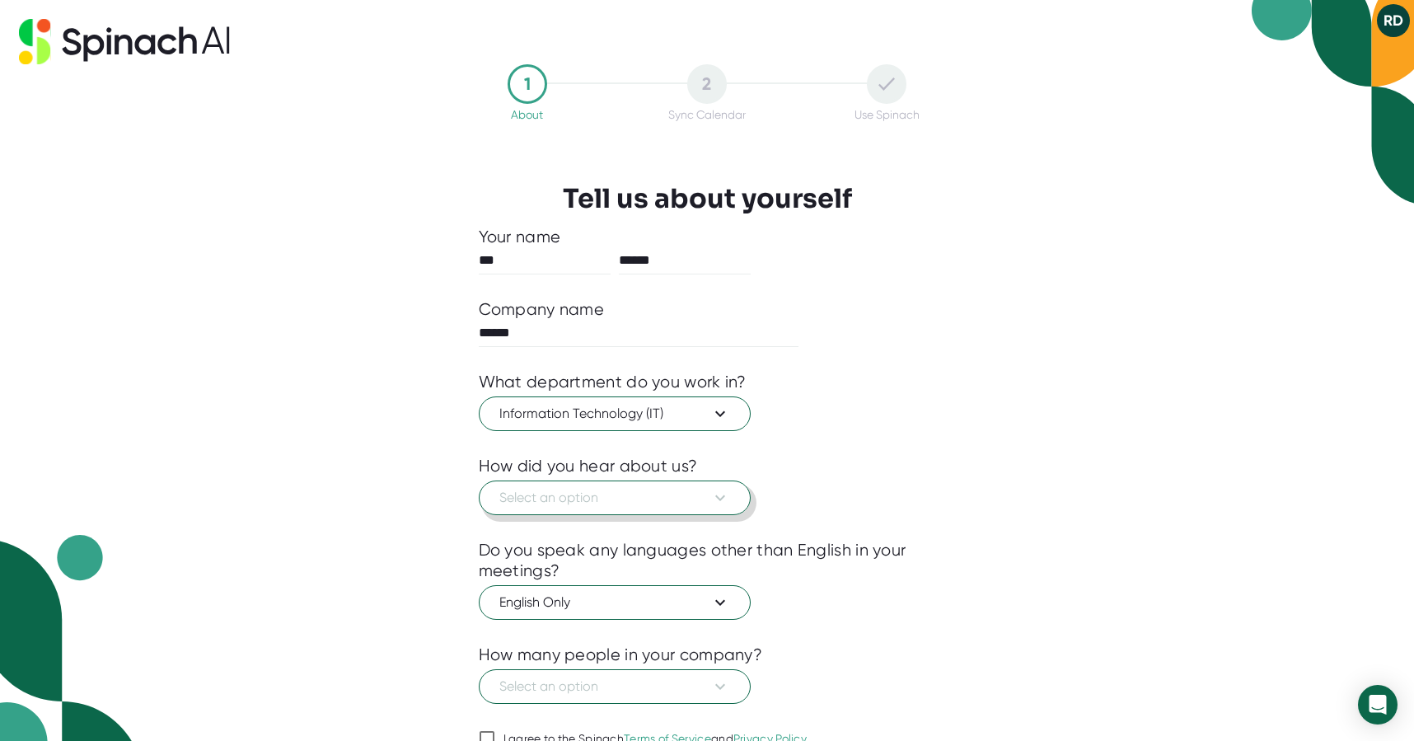
click at [549, 487] on button "Select an option" at bounding box center [615, 497] width 272 height 35
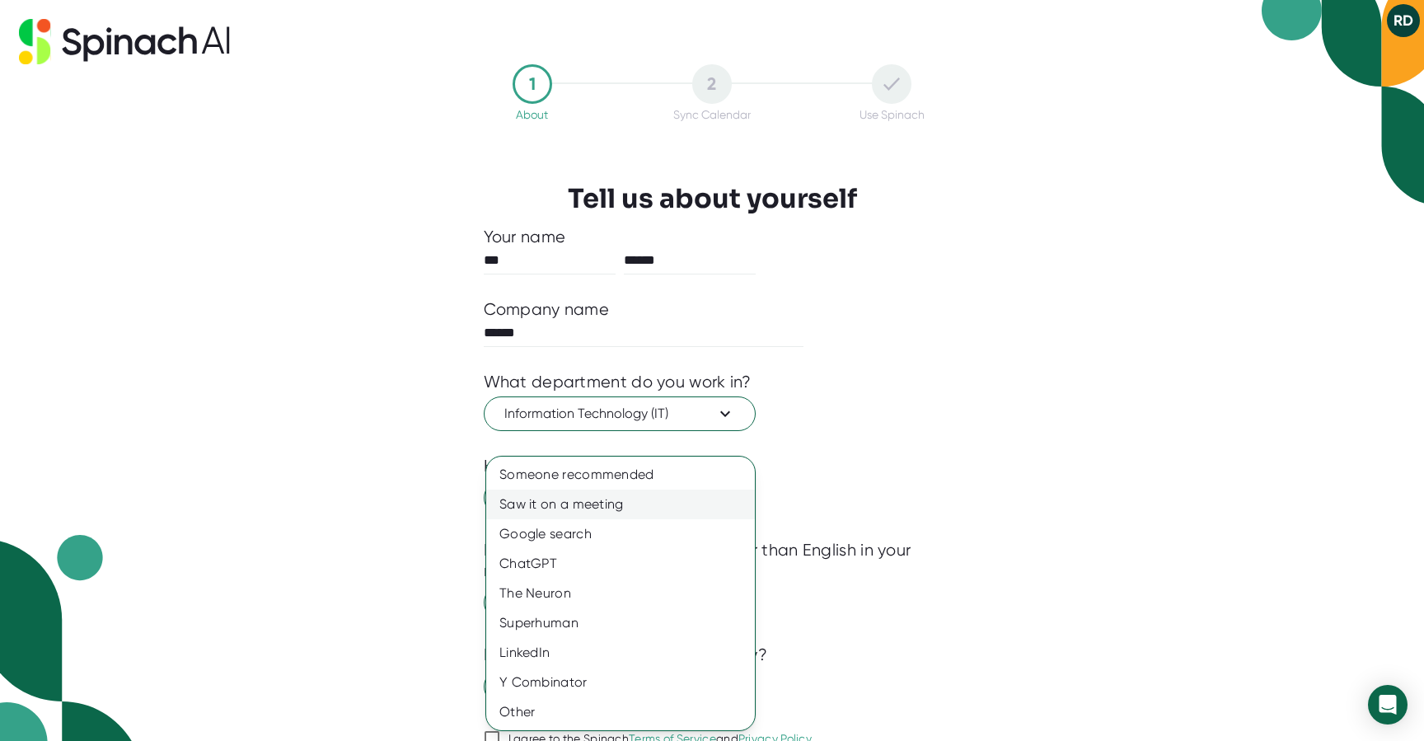
click at [544, 514] on div "Saw it on a meeting" at bounding box center [620, 504] width 269 height 30
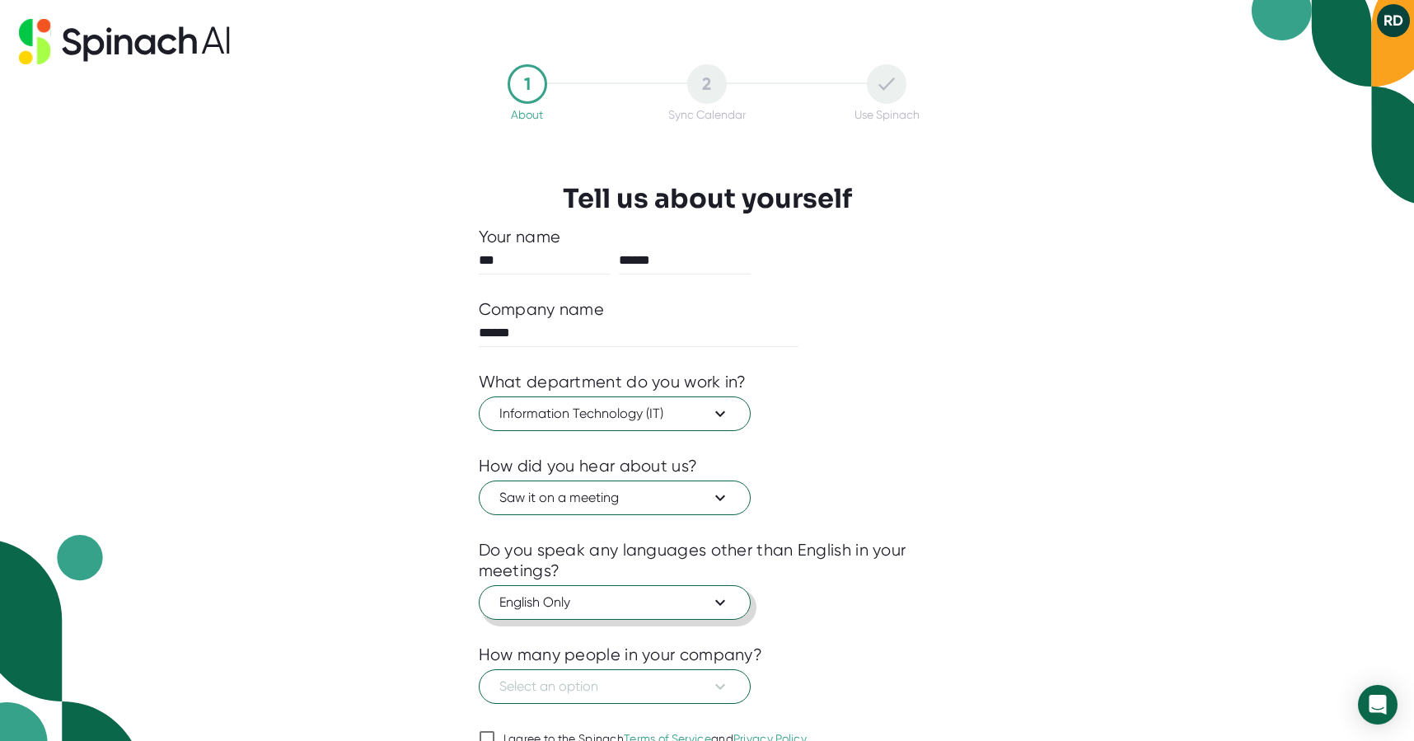
click at [527, 610] on span "English Only" at bounding box center [614, 602] width 231 height 20
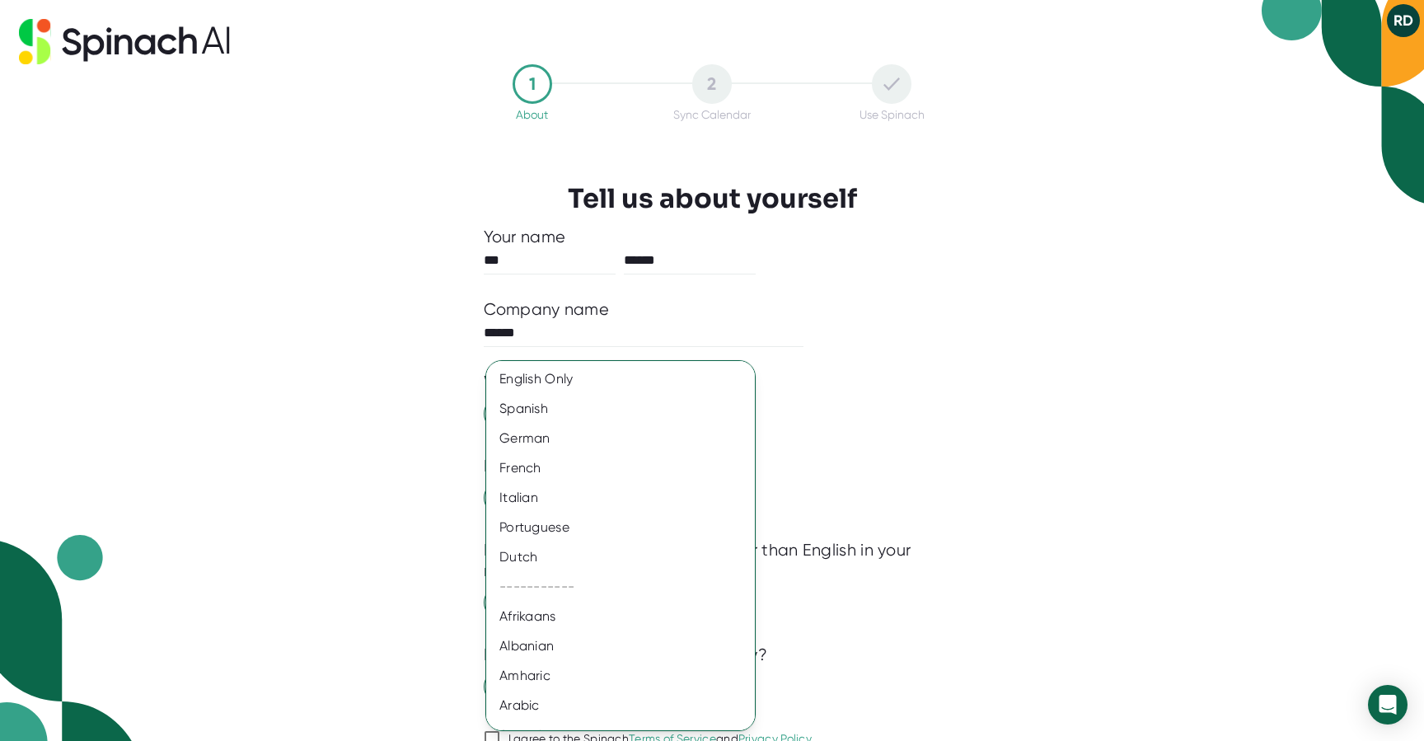
click at [1087, 561] on div at bounding box center [712, 370] width 1424 height 741
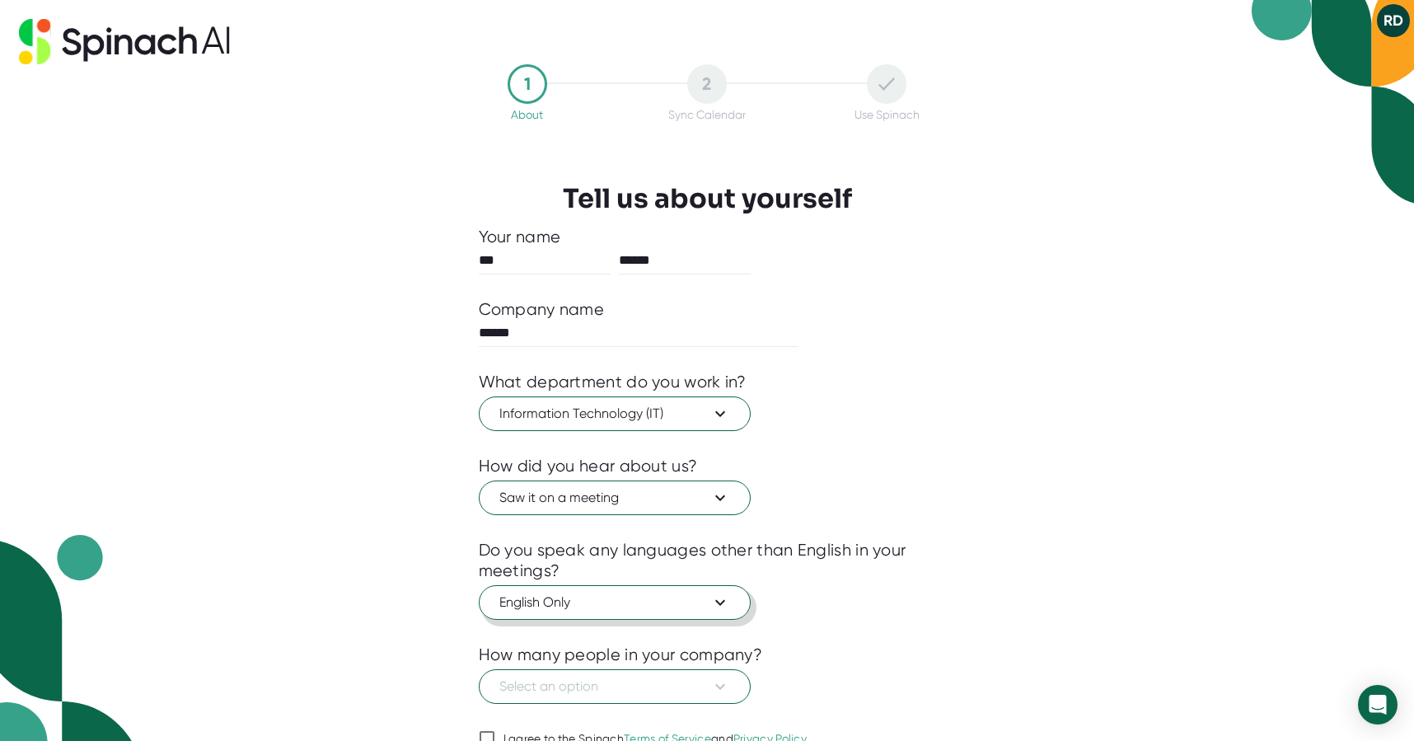
scroll to position [79, 0]
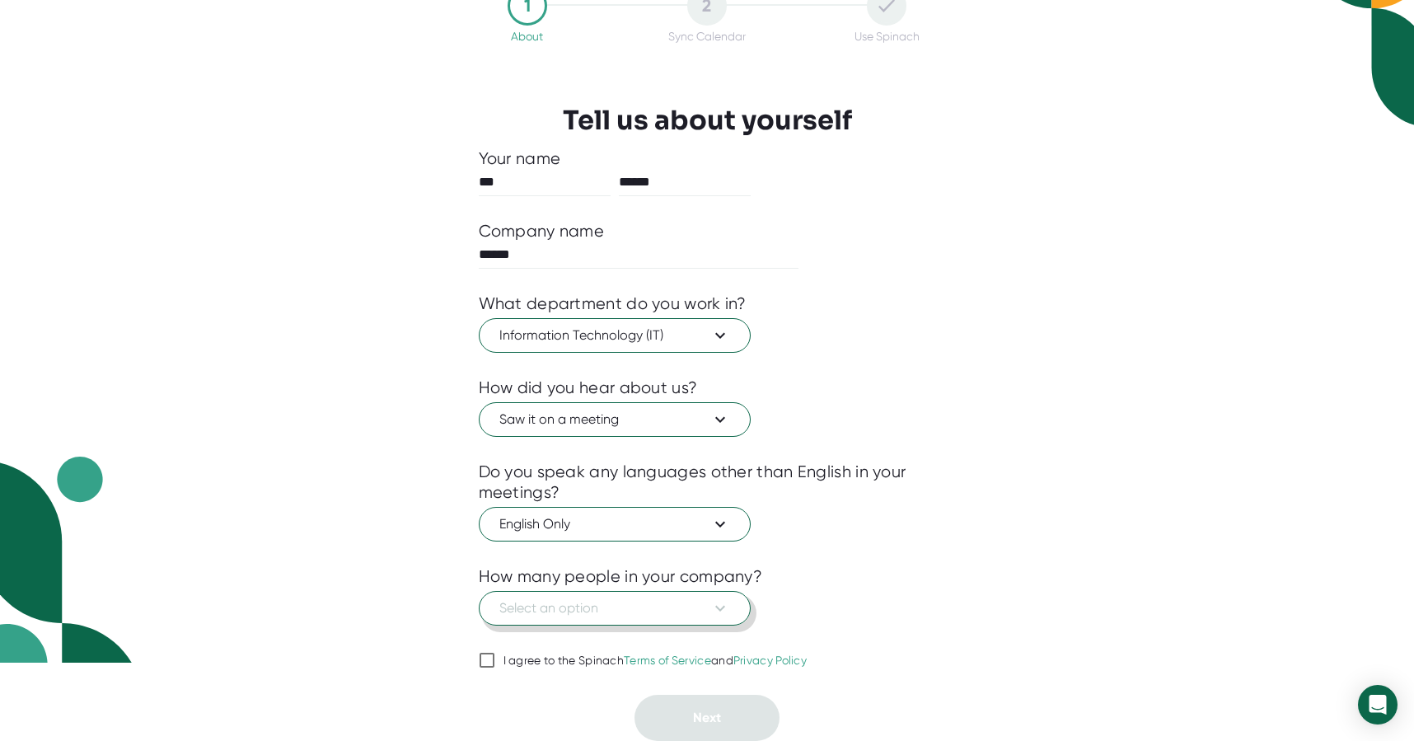
click at [633, 607] on span "Select an option" at bounding box center [614, 608] width 231 height 20
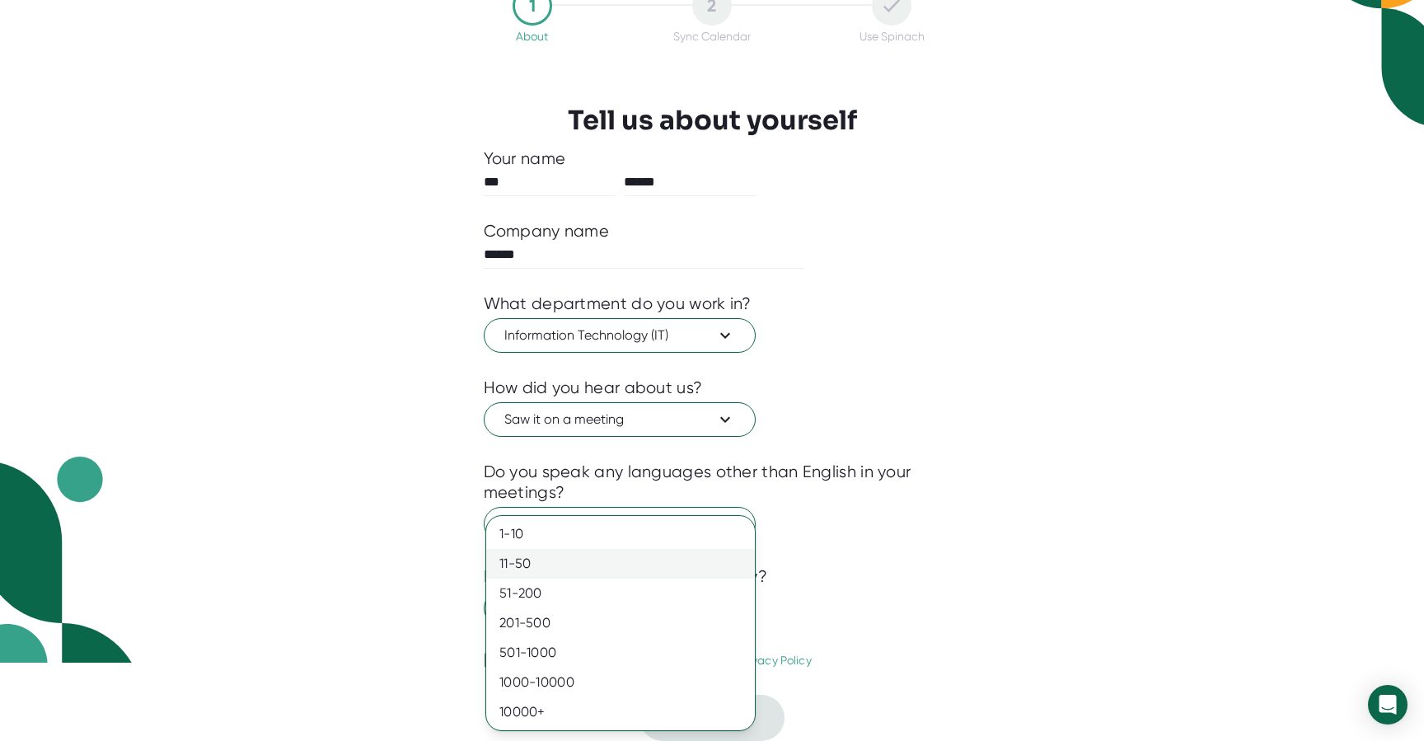
click at [540, 564] on div "11-50" at bounding box center [620, 564] width 269 height 30
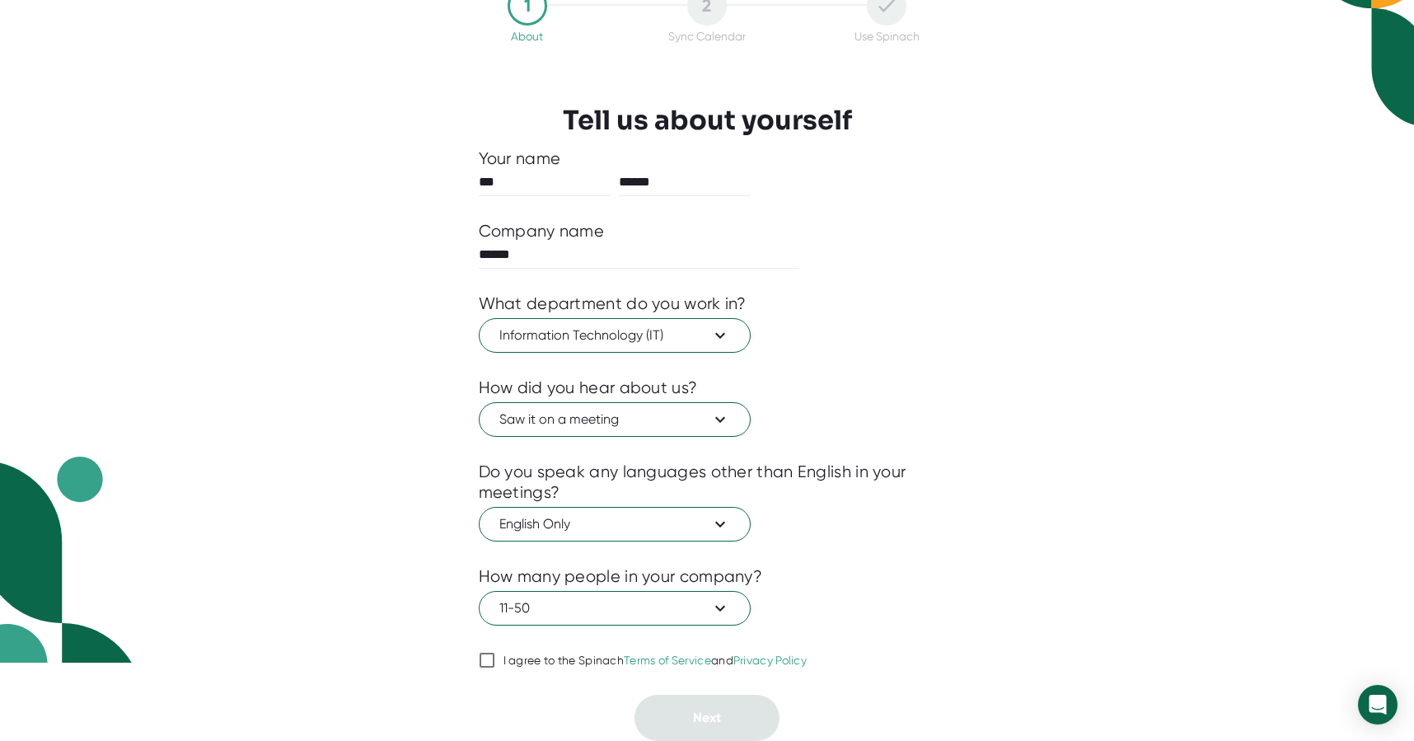
click at [503, 670] on div at bounding box center [707, 682] width 457 height 25
click at [499, 659] on span "I agree to the Spinach Terms of Service and Privacy Policy" at bounding box center [651, 660] width 312 height 15
click at [495, 659] on input "I agree to the Spinach Terms of Service and Privacy Policy" at bounding box center [487, 660] width 16 height 20
checkbox input "true"
click at [768, 729] on button "Next" at bounding box center [706, 718] width 145 height 46
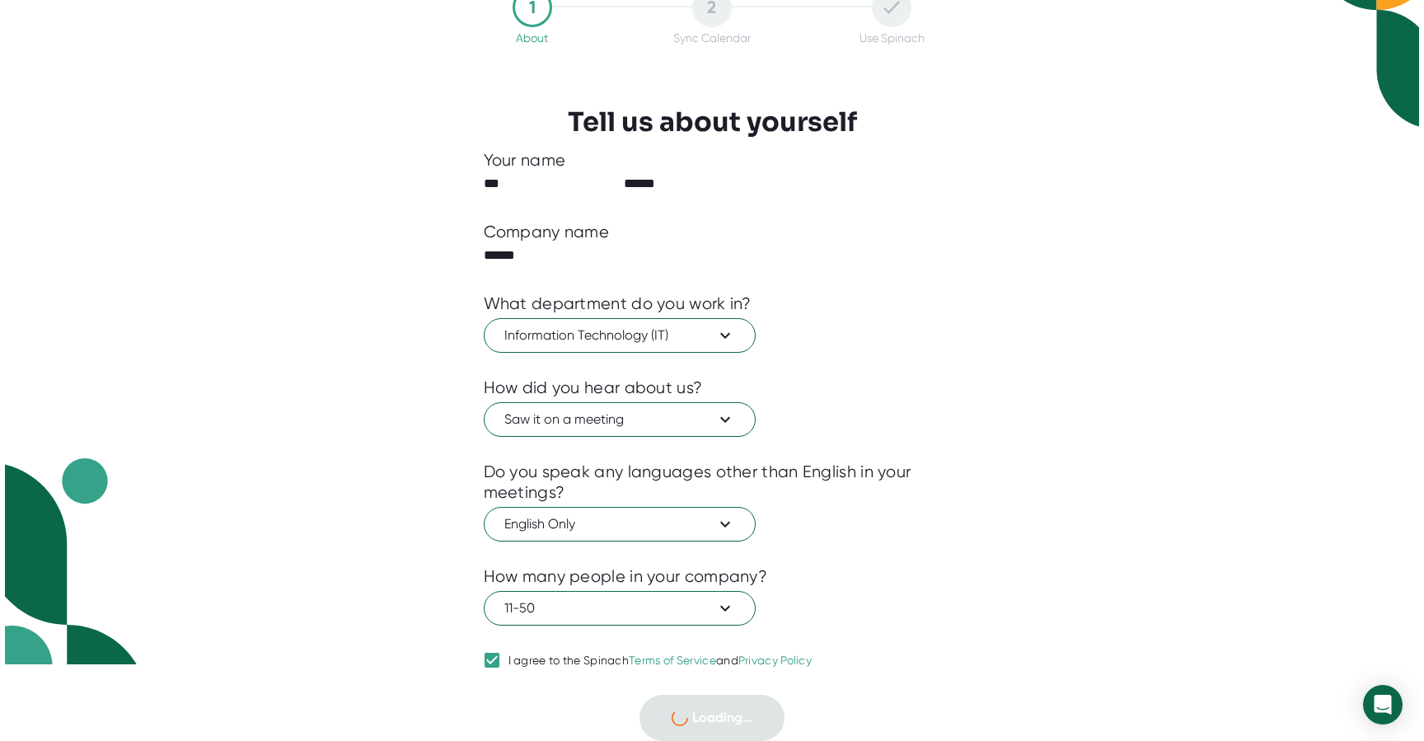
scroll to position [0, 0]
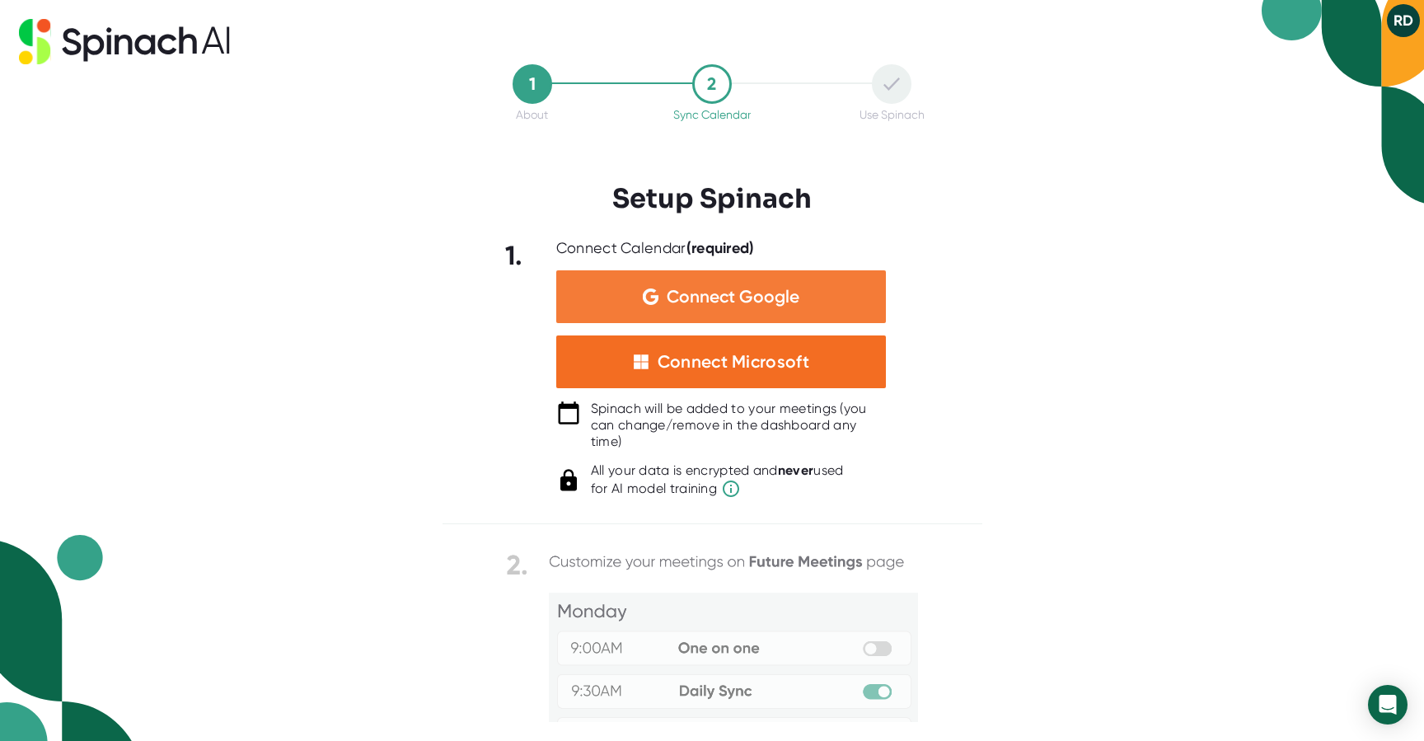
click at [648, 305] on img at bounding box center [651, 296] width 16 height 16
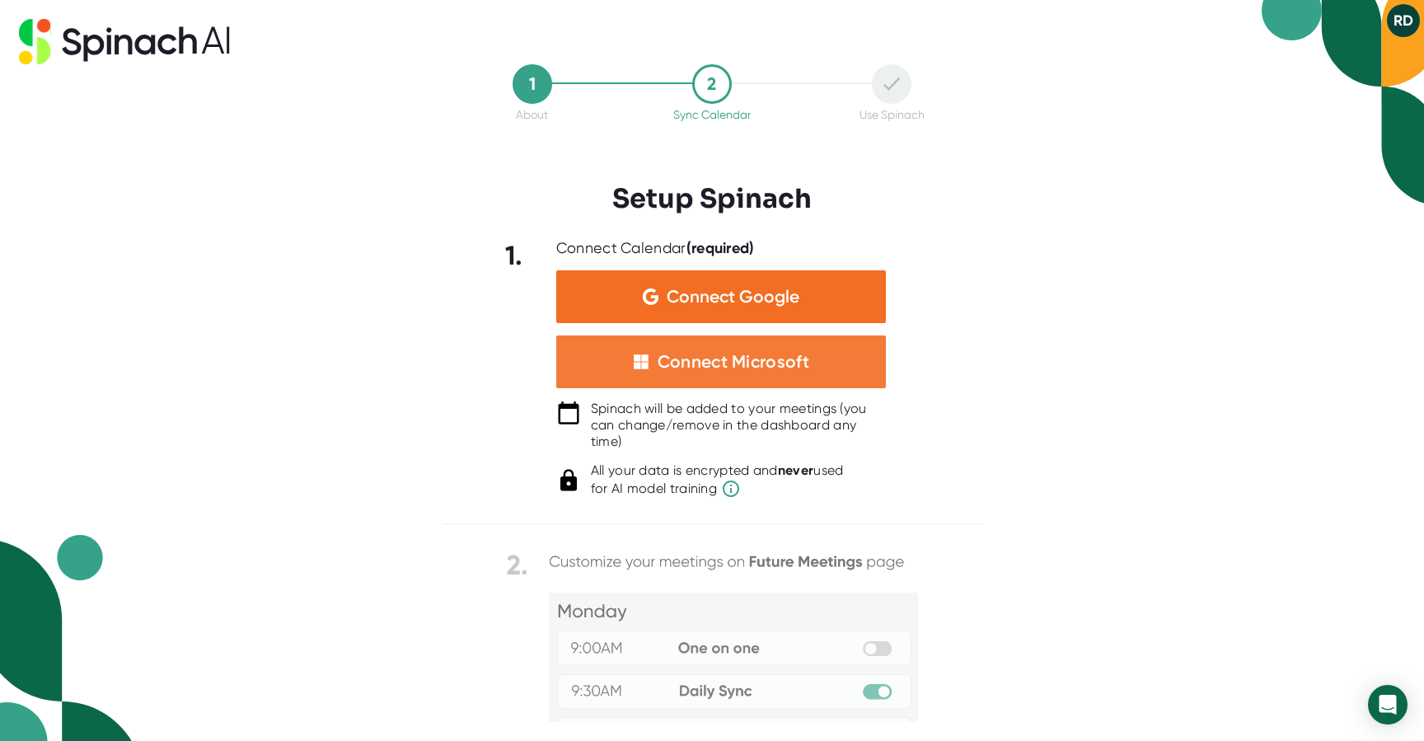
click at [765, 374] on div "Connect Microsoft" at bounding box center [721, 361] width 330 height 53
click at [708, 96] on div "2" at bounding box center [712, 84] width 40 height 40
